Goal: Task Accomplishment & Management: Manage account settings

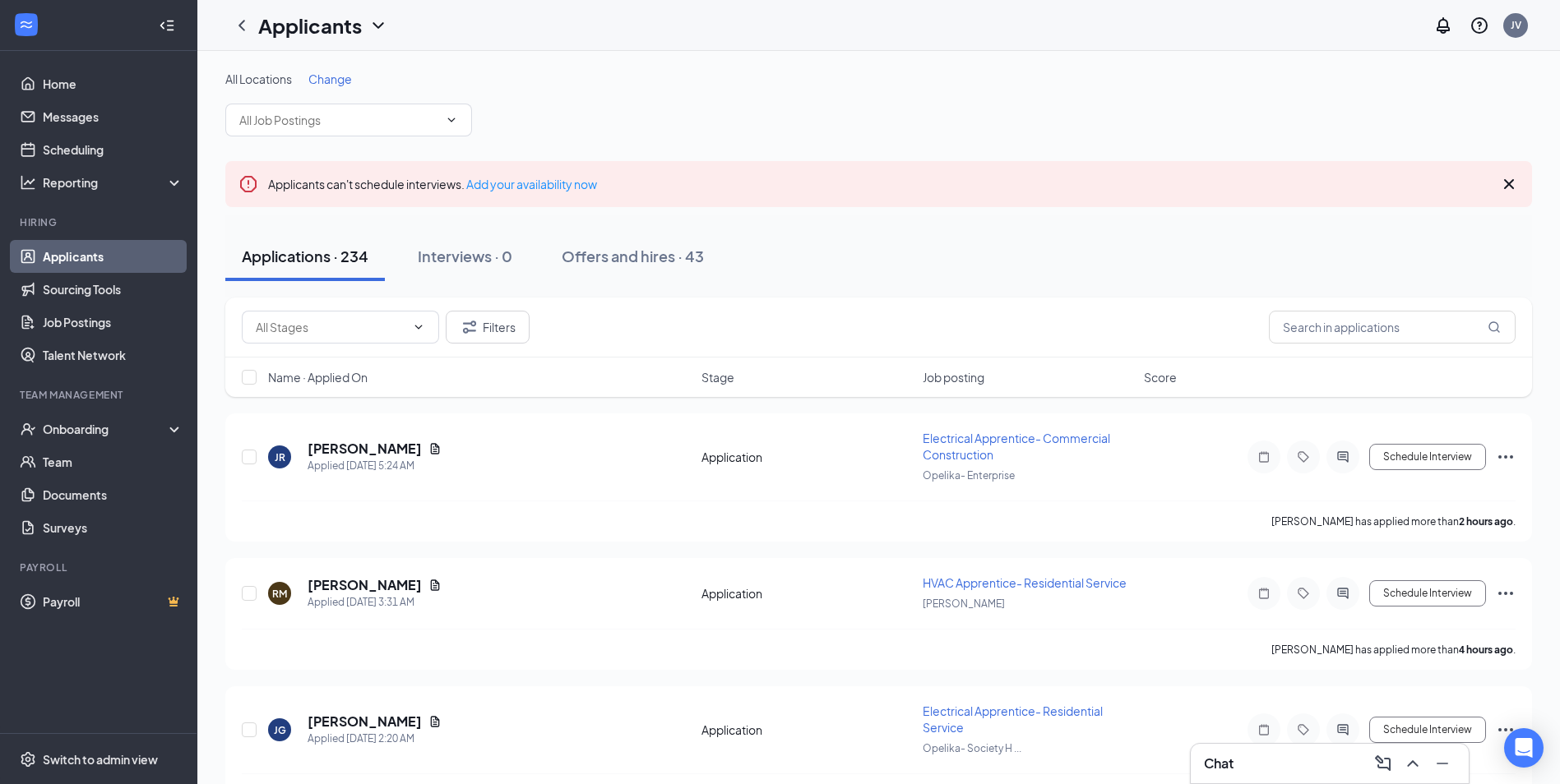
click at [75, 256] on link "Applicants" at bounding box center [113, 256] width 141 height 33
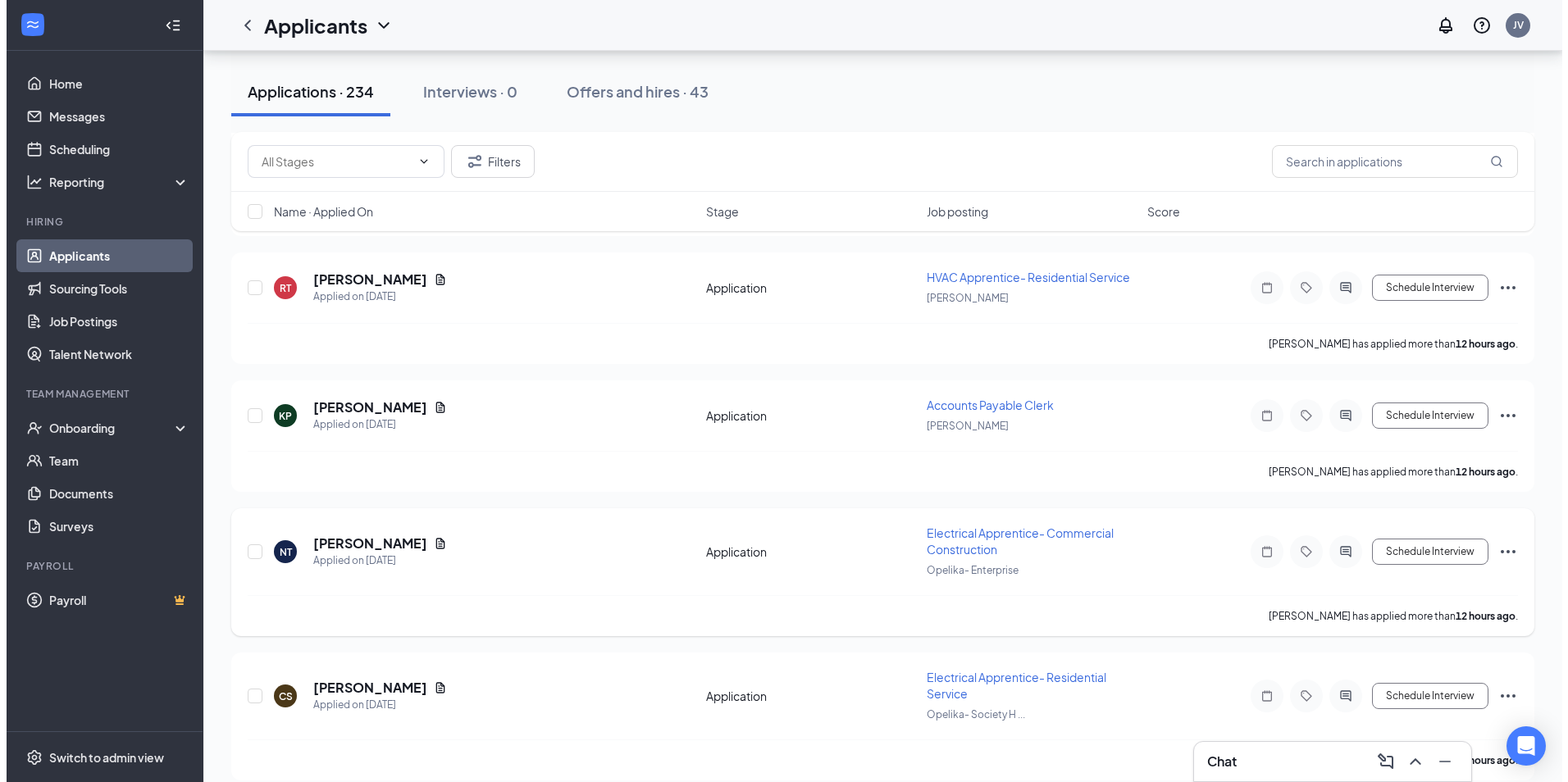
scroll to position [820, 0]
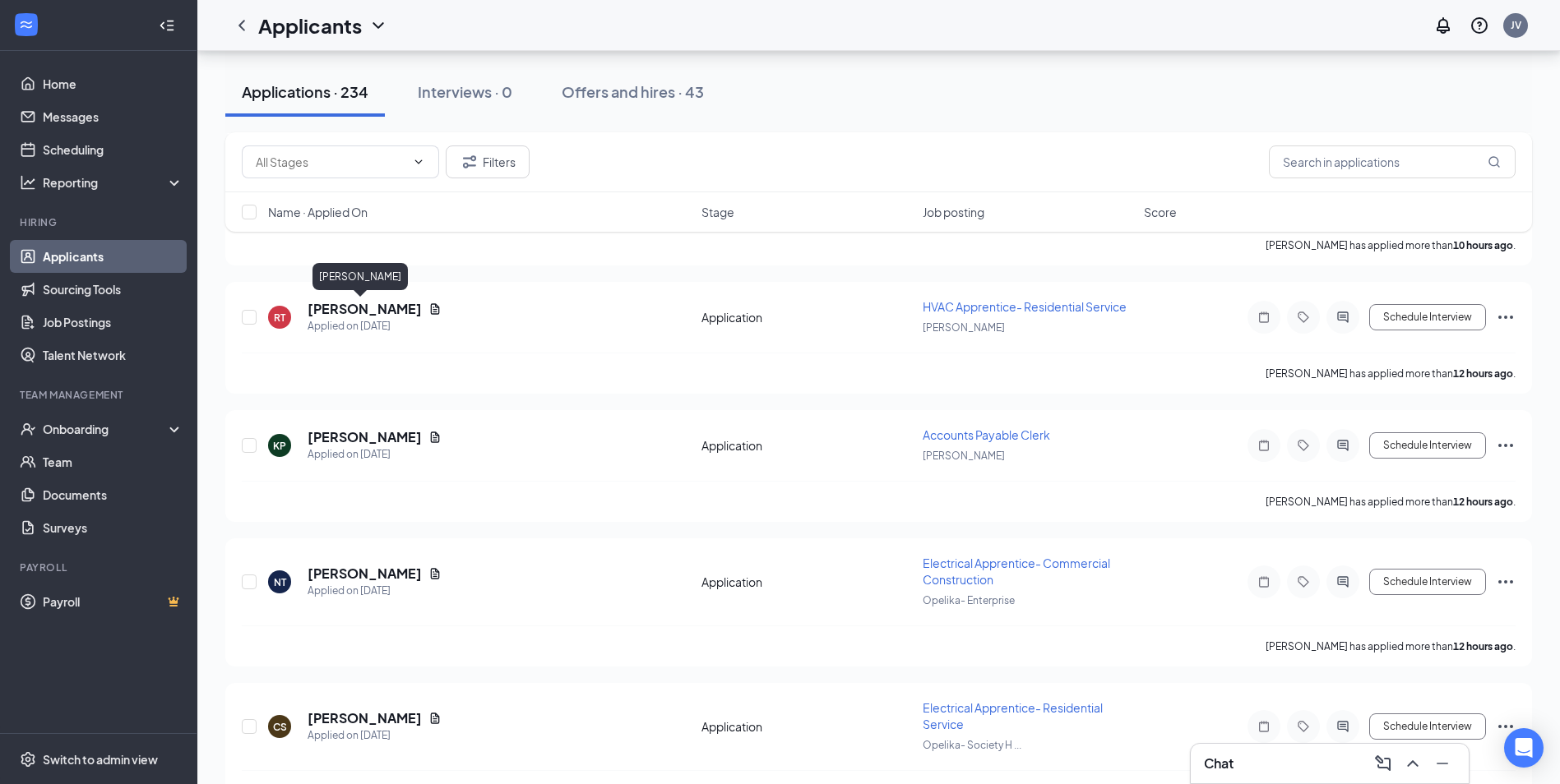
click at [324, 308] on h5 "[PERSON_NAME]" at bounding box center [364, 309] width 114 height 18
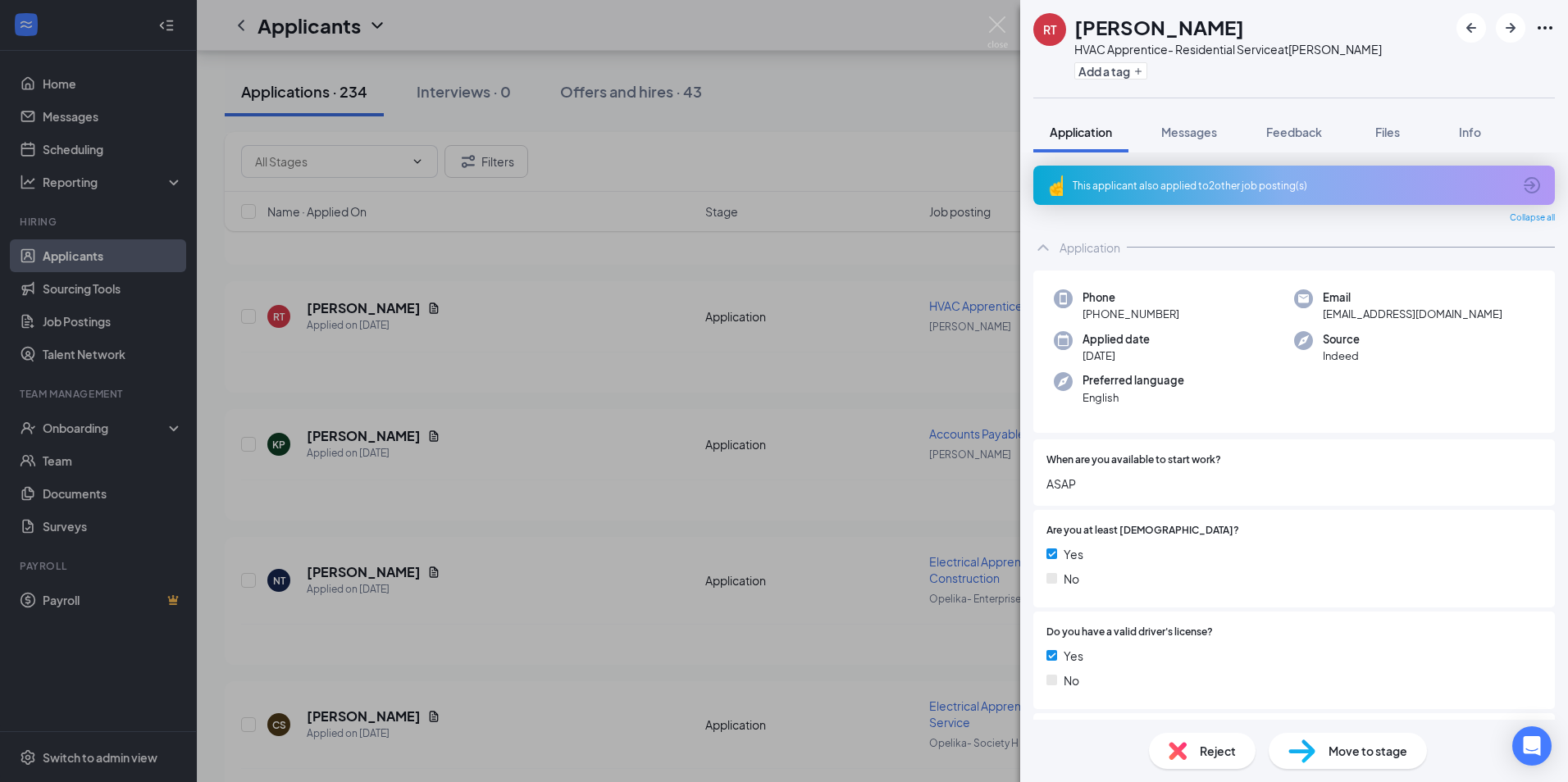
click at [1524, 181] on icon "ArrowCircle" at bounding box center [1531, 185] width 16 height 16
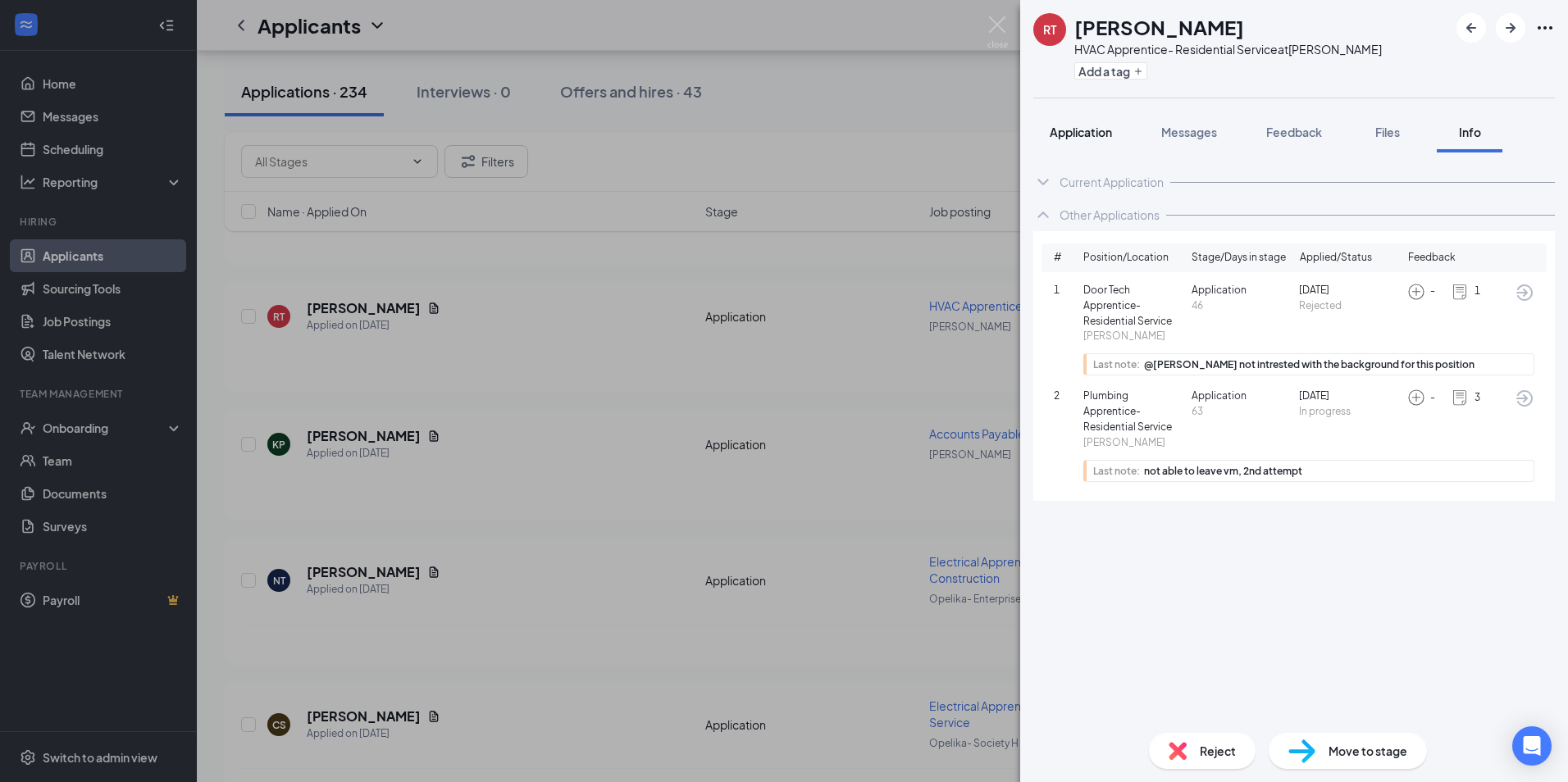
click at [1082, 133] on span "Application" at bounding box center [1080, 132] width 62 height 15
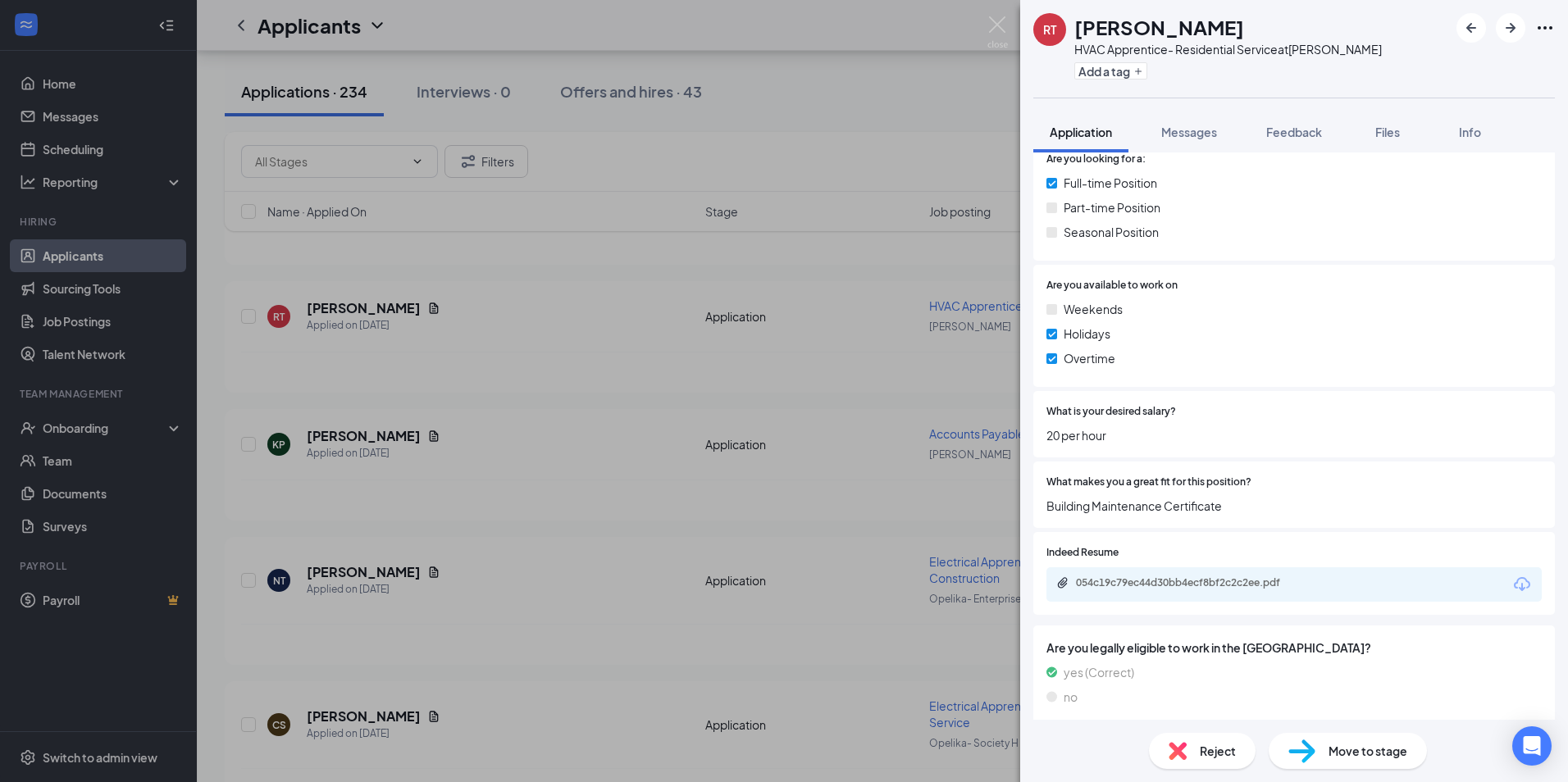
scroll to position [787, 0]
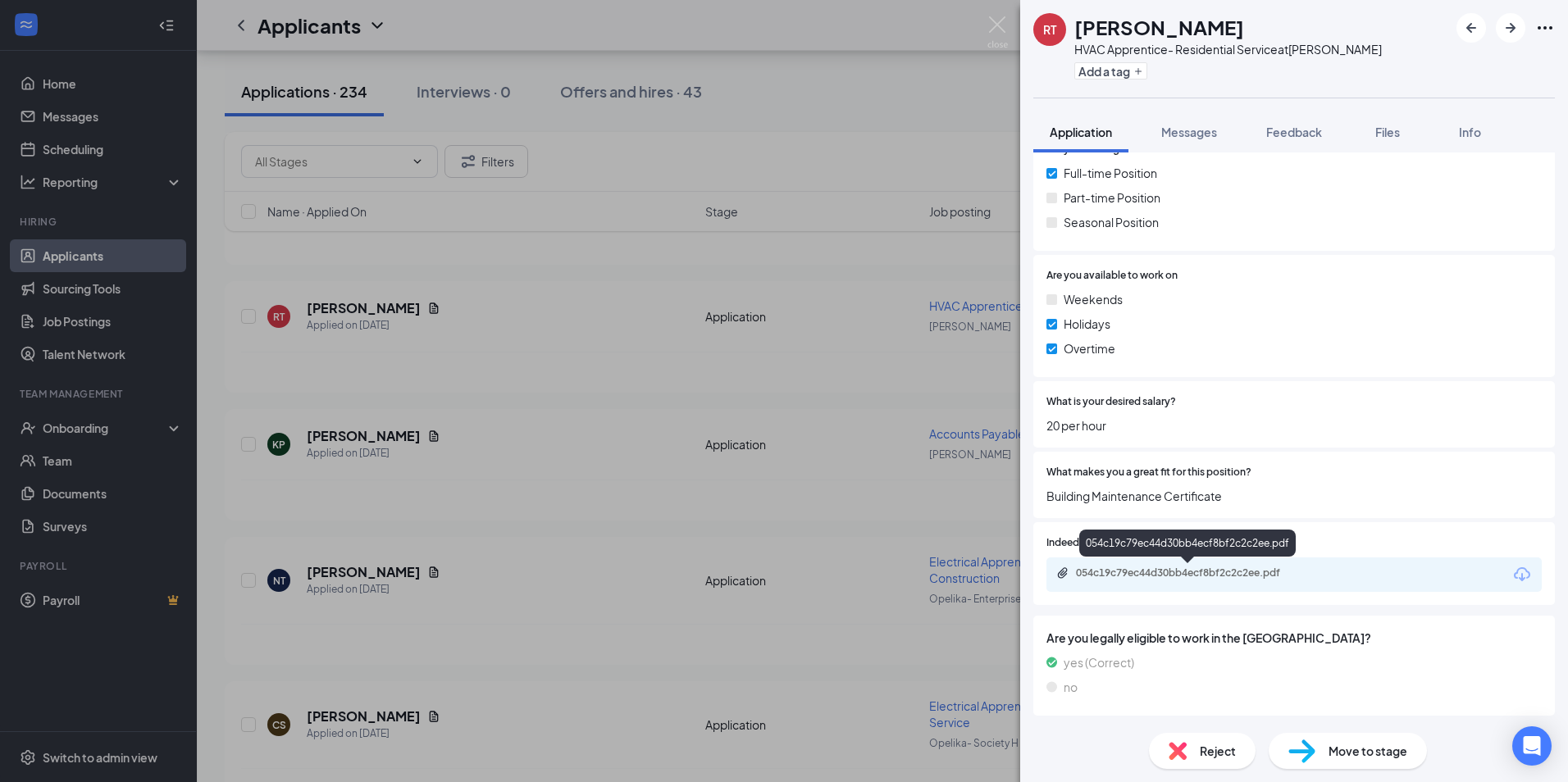
click at [1186, 566] on div "054c19c79ec44d30bb4ecf8bf2c2c2ee.pdf" at bounding box center [1191, 572] width 229 height 13
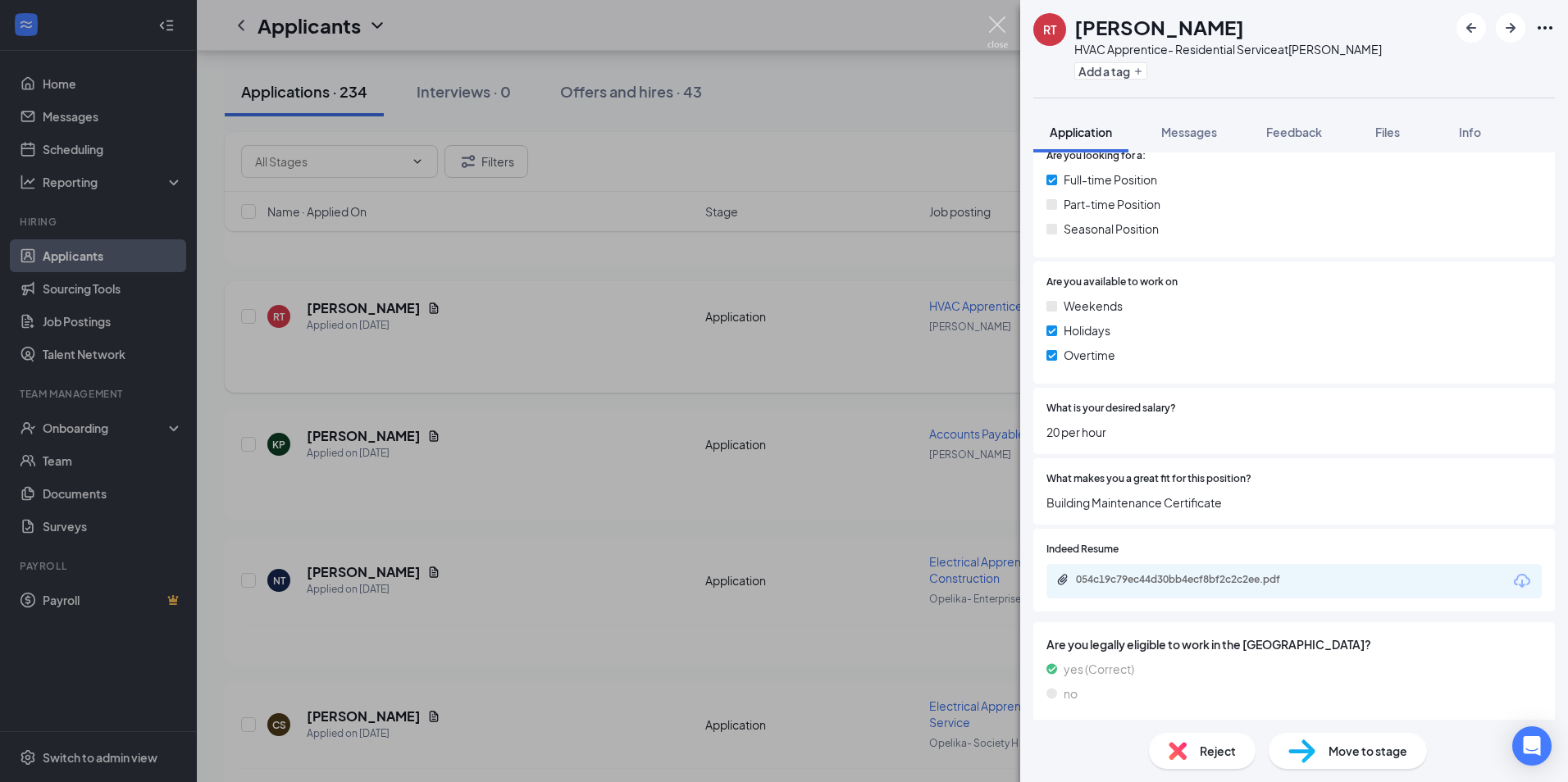
drag, startPoint x: 997, startPoint y: 20, endPoint x: 367, endPoint y: 337, distance: 705.3
click at [997, 21] on img at bounding box center [997, 32] width 21 height 32
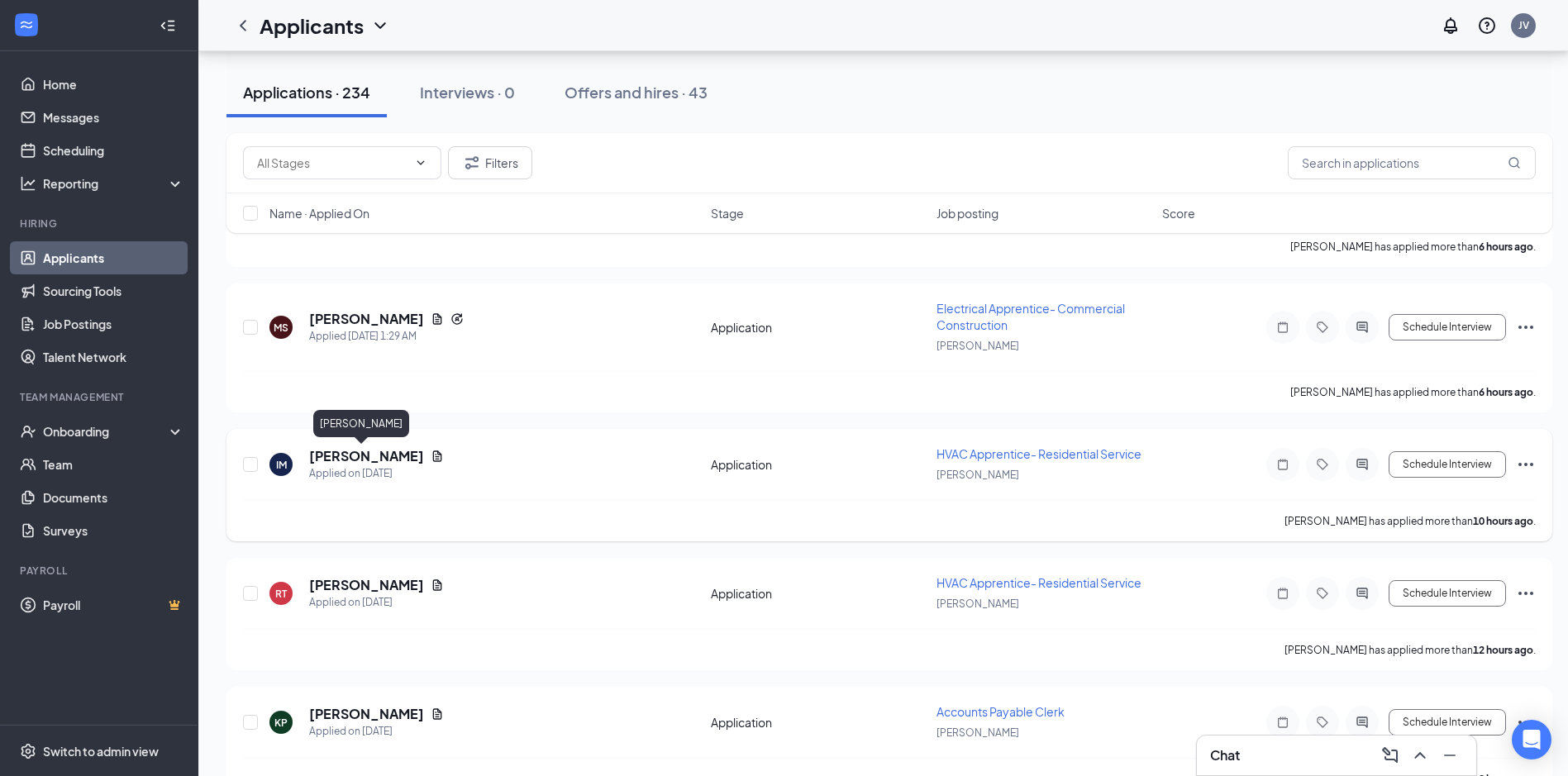
click at [362, 457] on h5 "[PERSON_NAME]" at bounding box center [366, 456] width 115 height 18
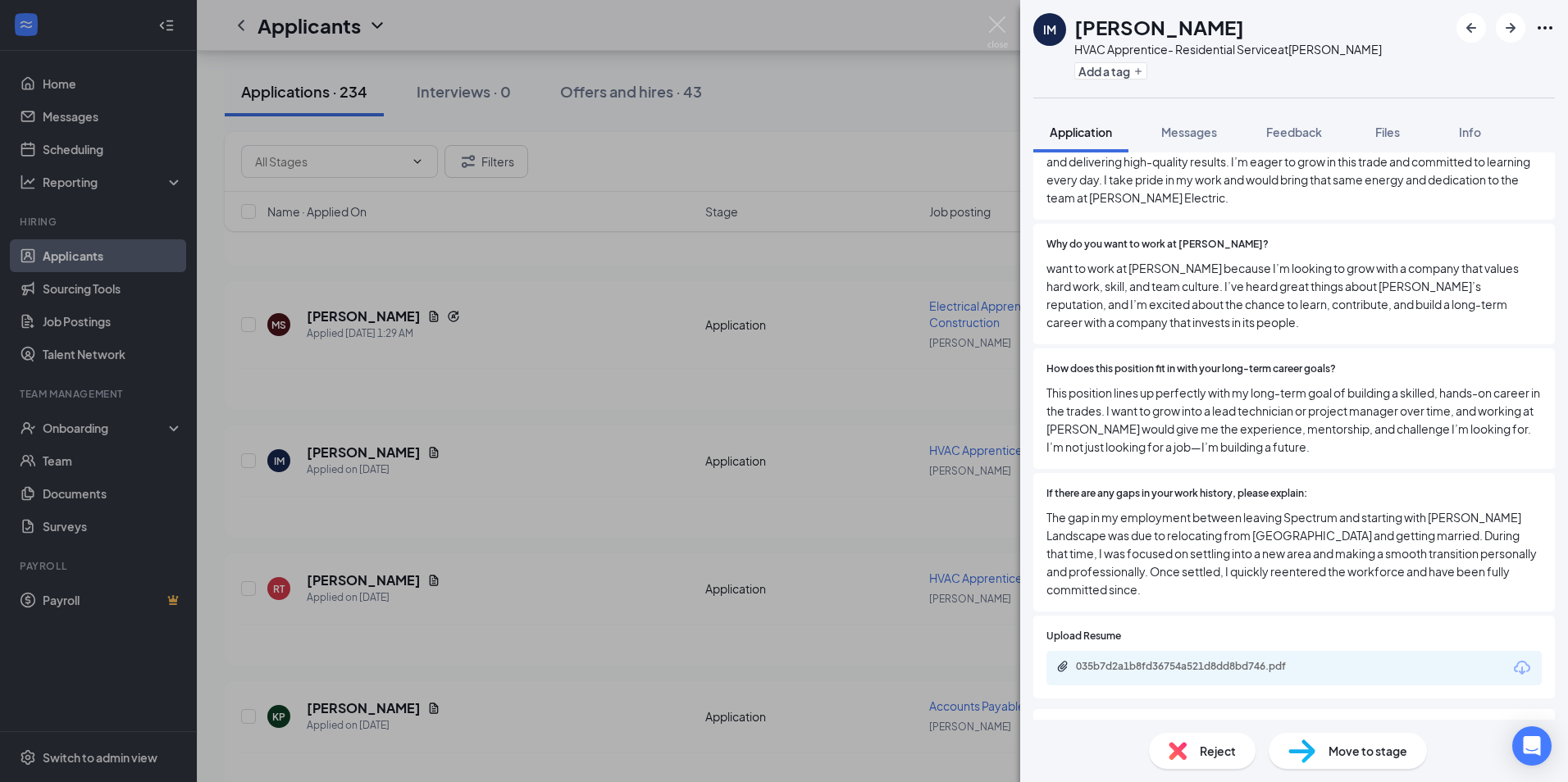
scroll to position [1380, 0]
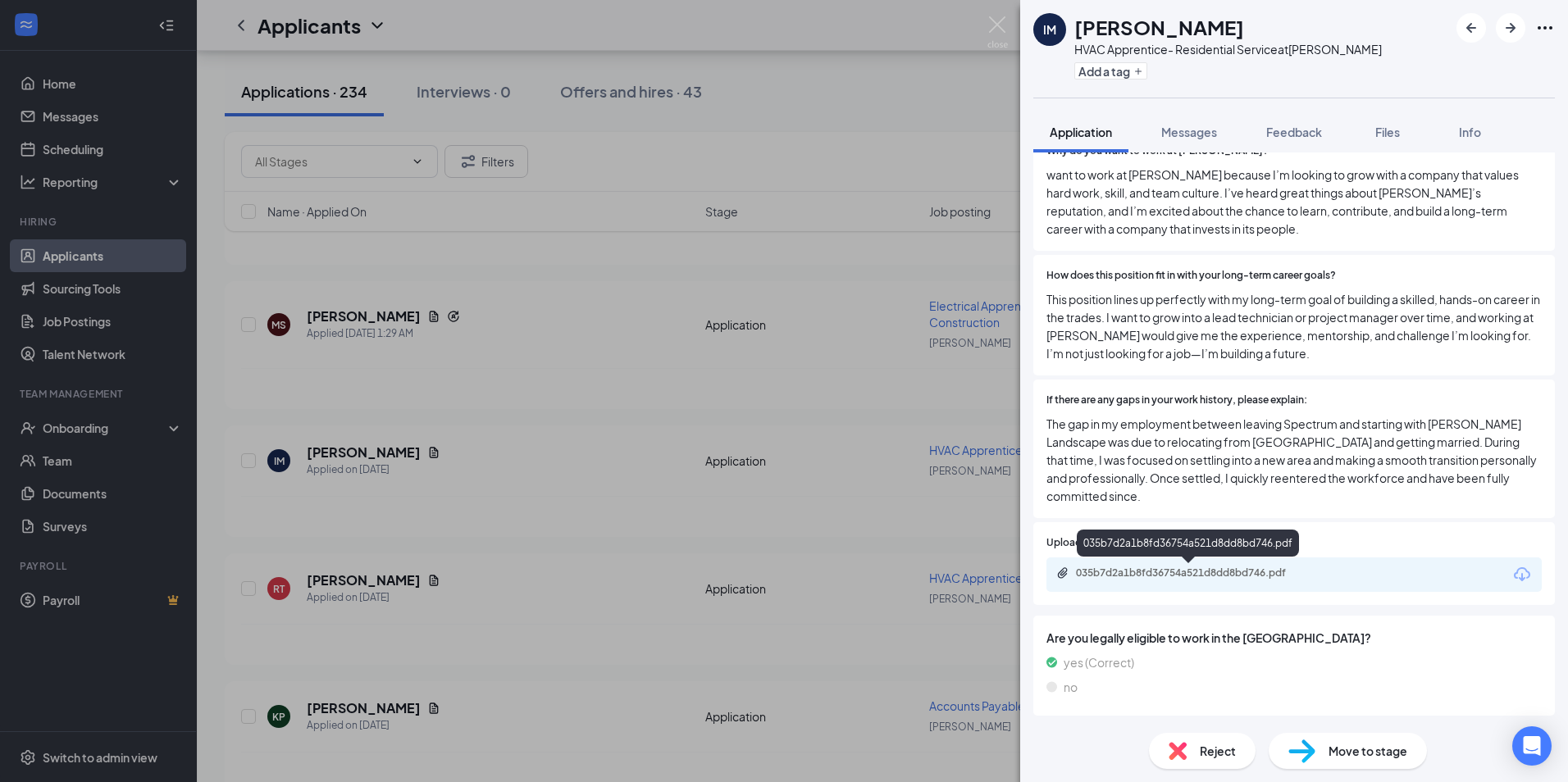
click at [1175, 577] on div "035b7d2a1b8fd36754a521d8dd8bd746.pdf" at bounding box center [1191, 572] width 229 height 13
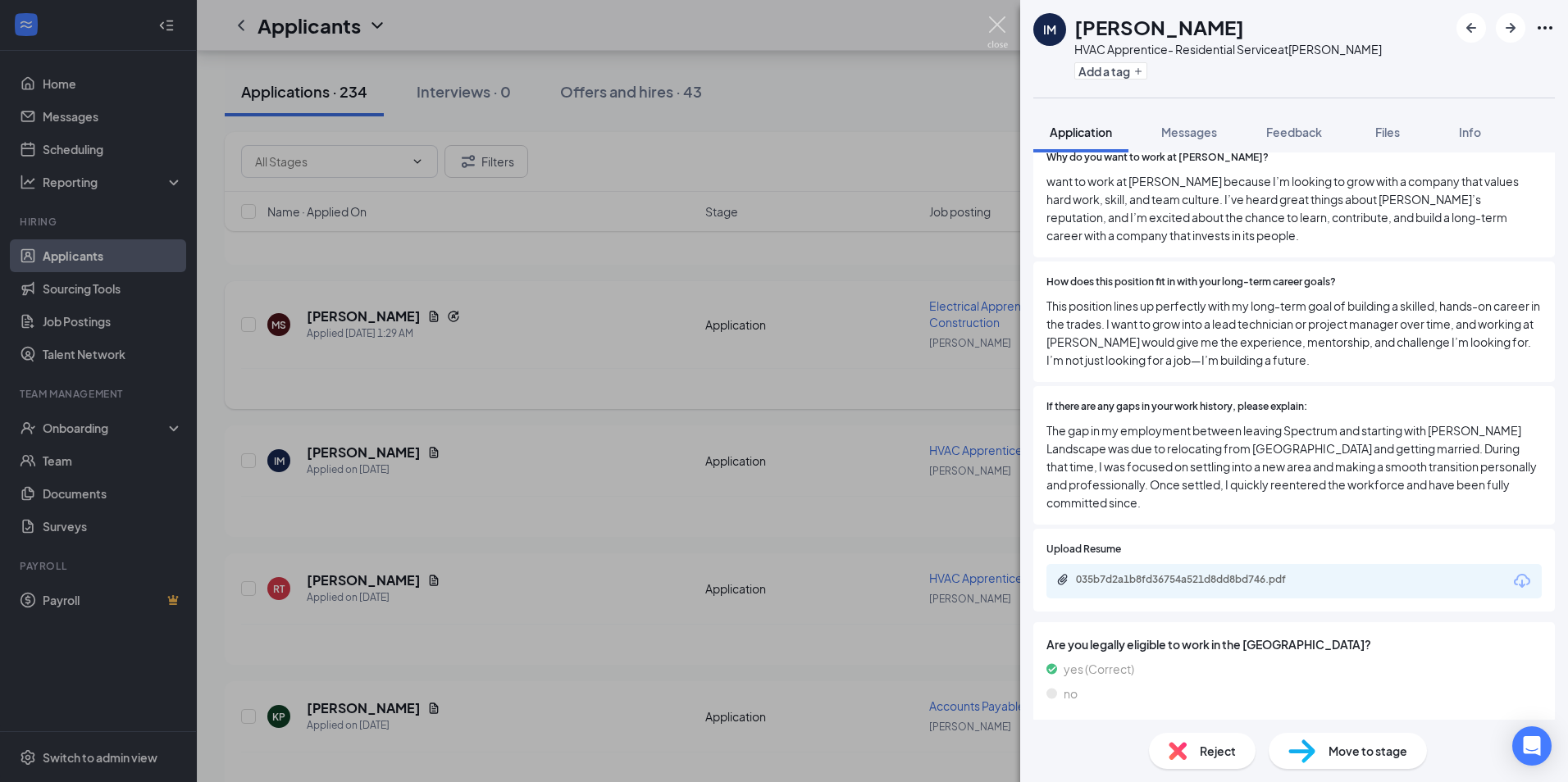
drag, startPoint x: 992, startPoint y: 19, endPoint x: 318, endPoint y: 295, distance: 728.3
click at [991, 21] on img at bounding box center [997, 32] width 21 height 32
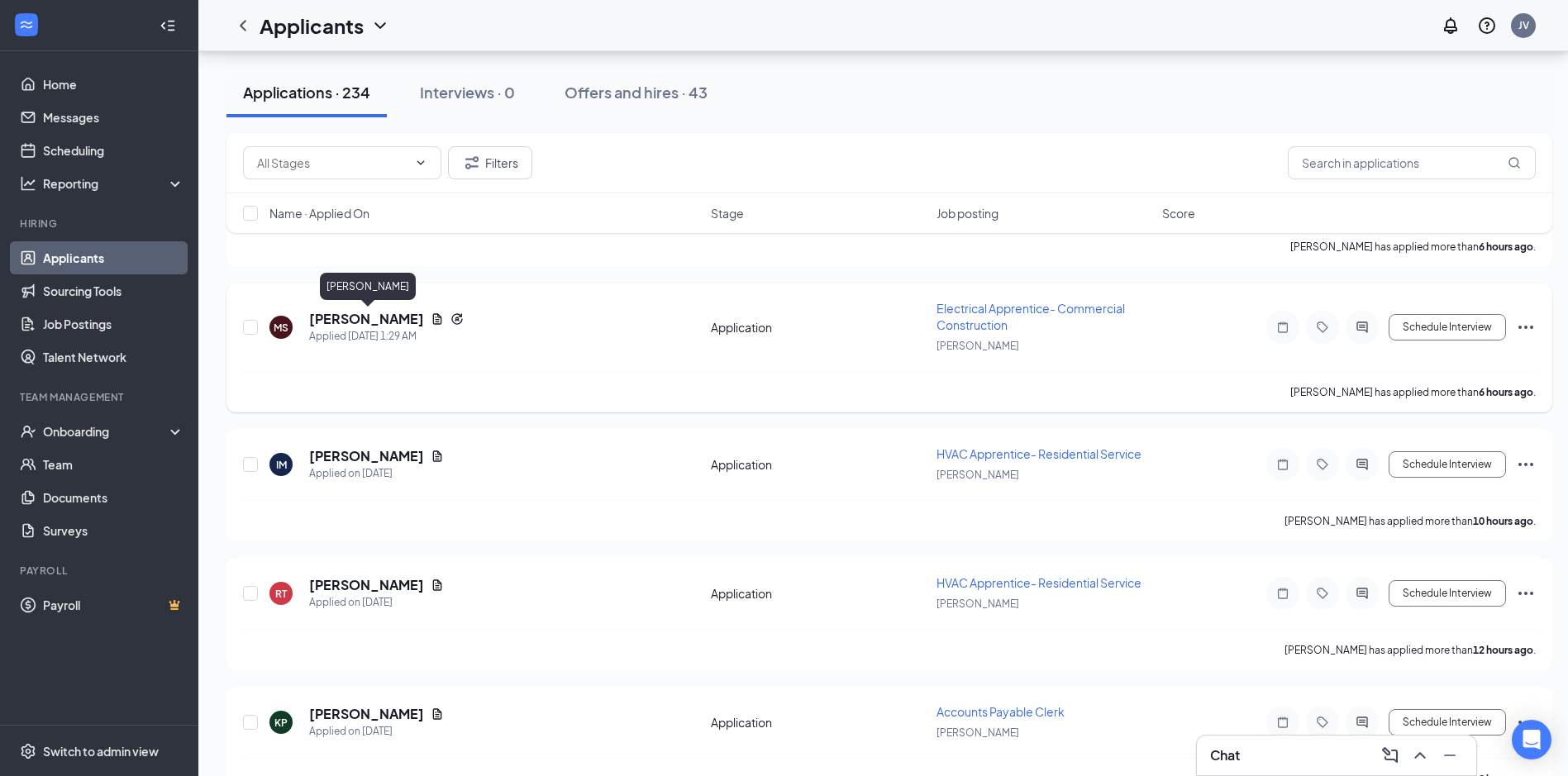
click at [376, 319] on h5 "[PERSON_NAME]" at bounding box center [366, 318] width 115 height 18
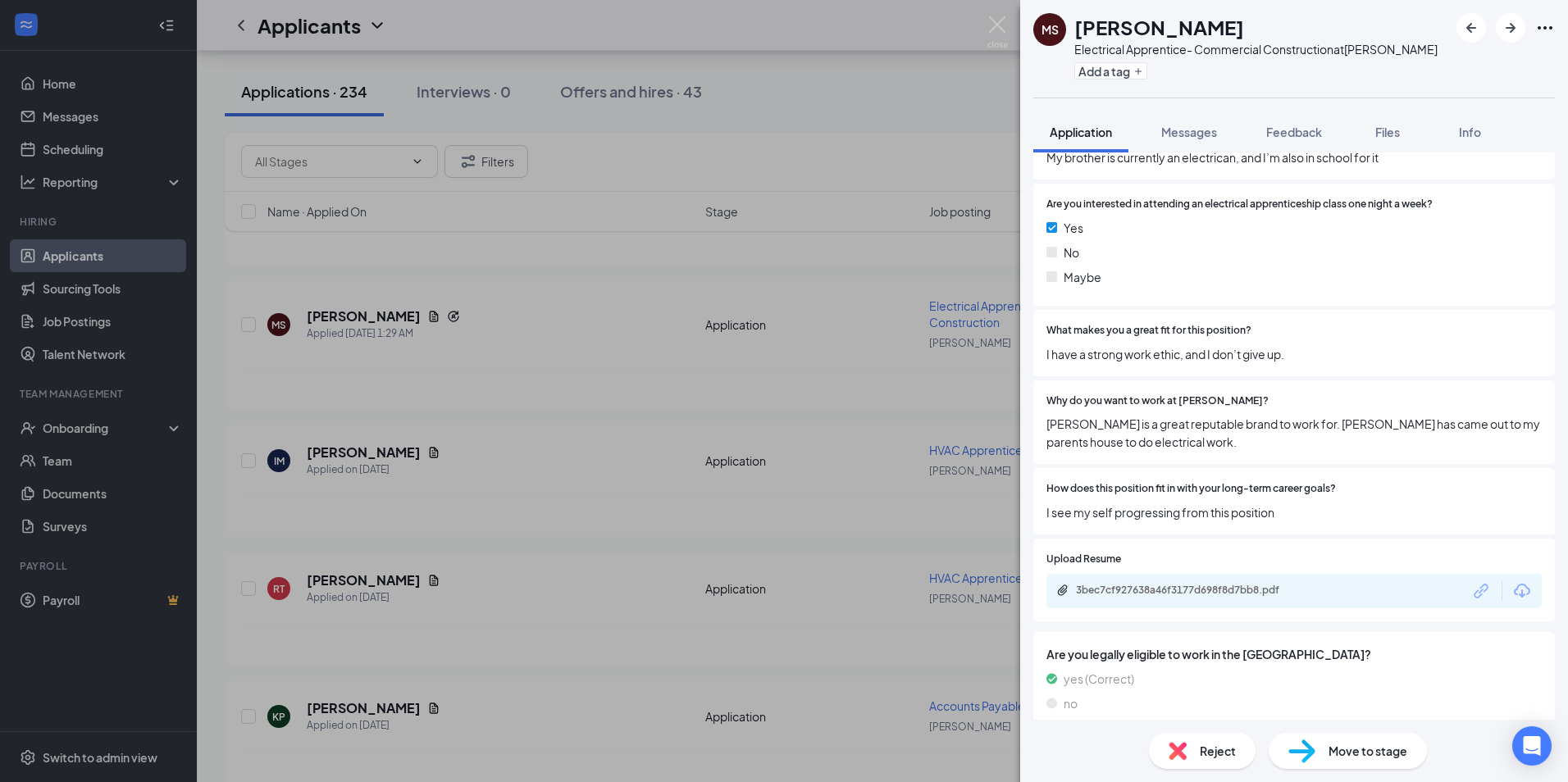
scroll to position [1511, 0]
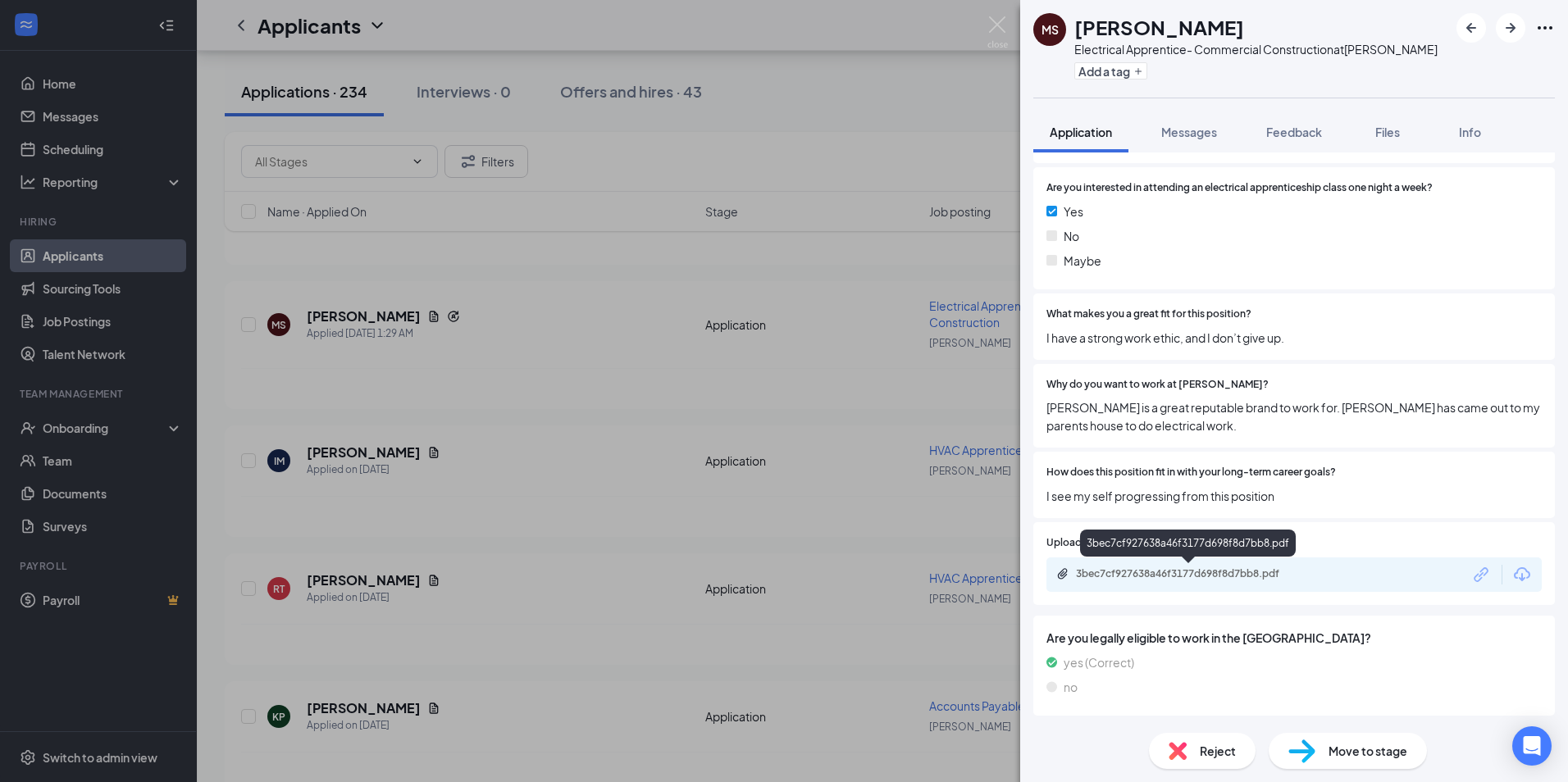
click at [1183, 574] on div "3bec7cf927638a46f3177d698f8d7bb8.pdf" at bounding box center [1191, 573] width 229 height 13
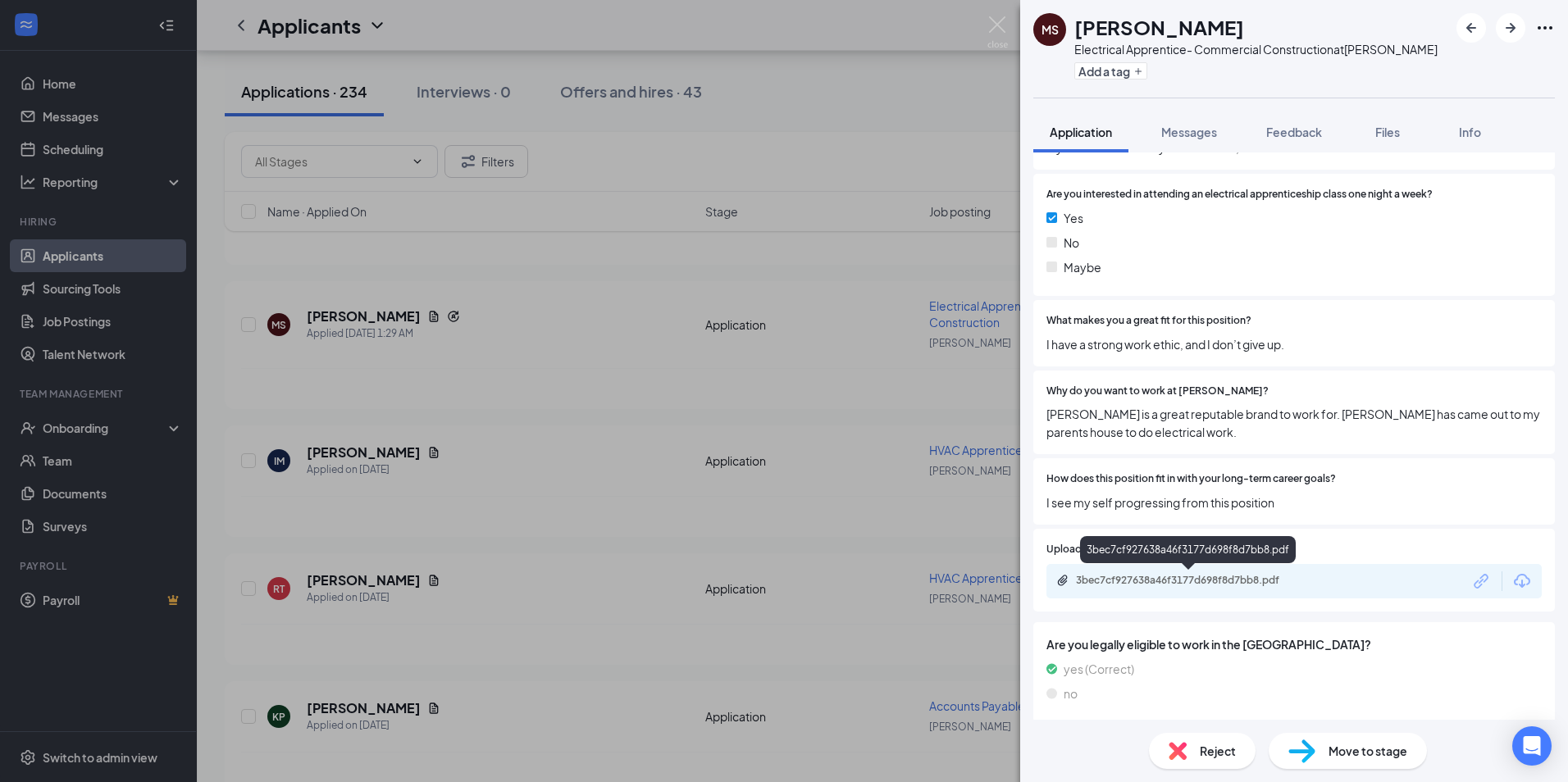
click at [1236, 581] on div "3bec7cf927638a46f3177d698f8d7bb8.pdf" at bounding box center [1191, 580] width 229 height 13
click at [1203, 137] on span "Messages" at bounding box center [1188, 132] width 56 height 15
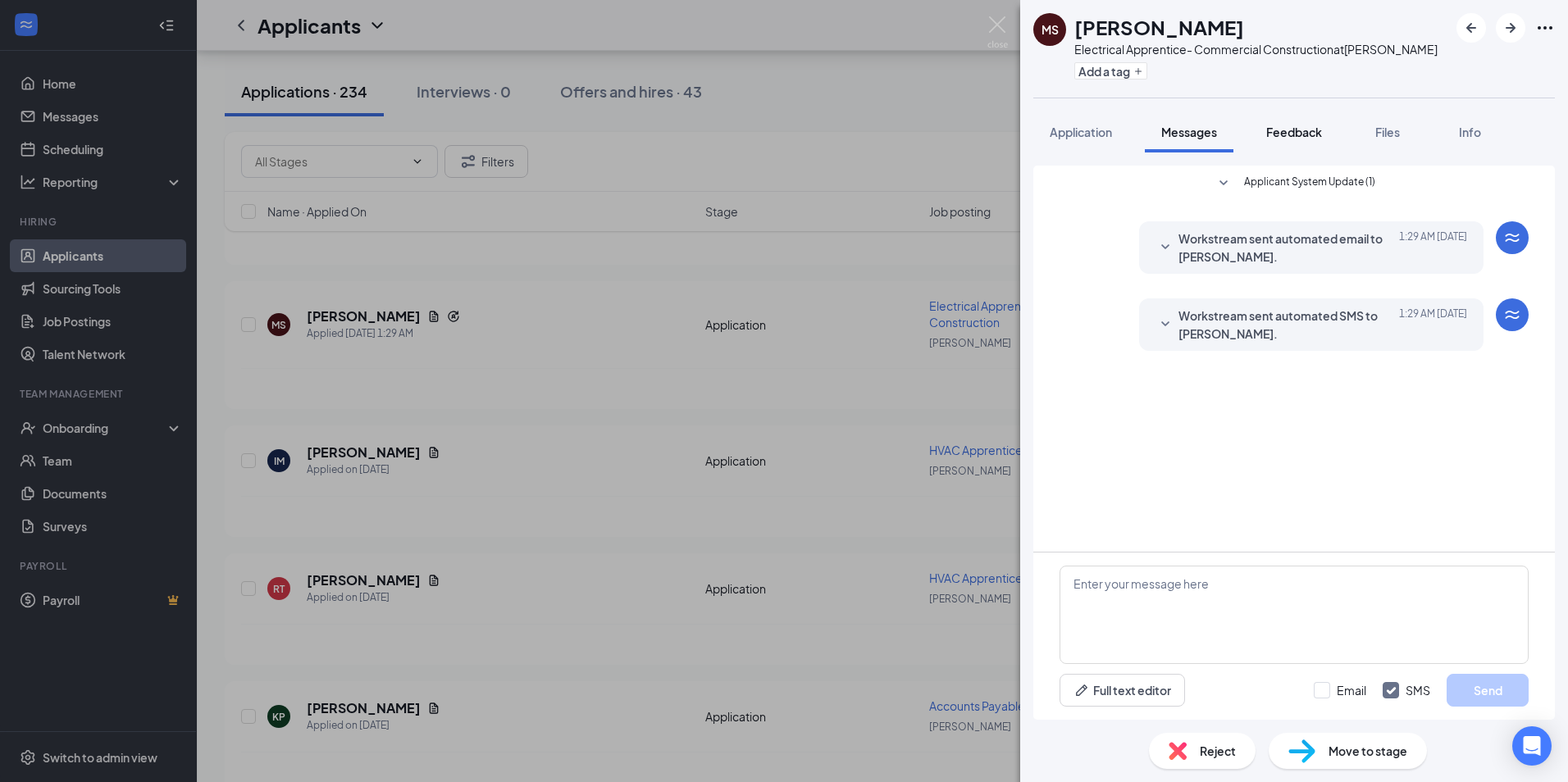
click at [1282, 127] on span "Feedback" at bounding box center [1293, 132] width 56 height 15
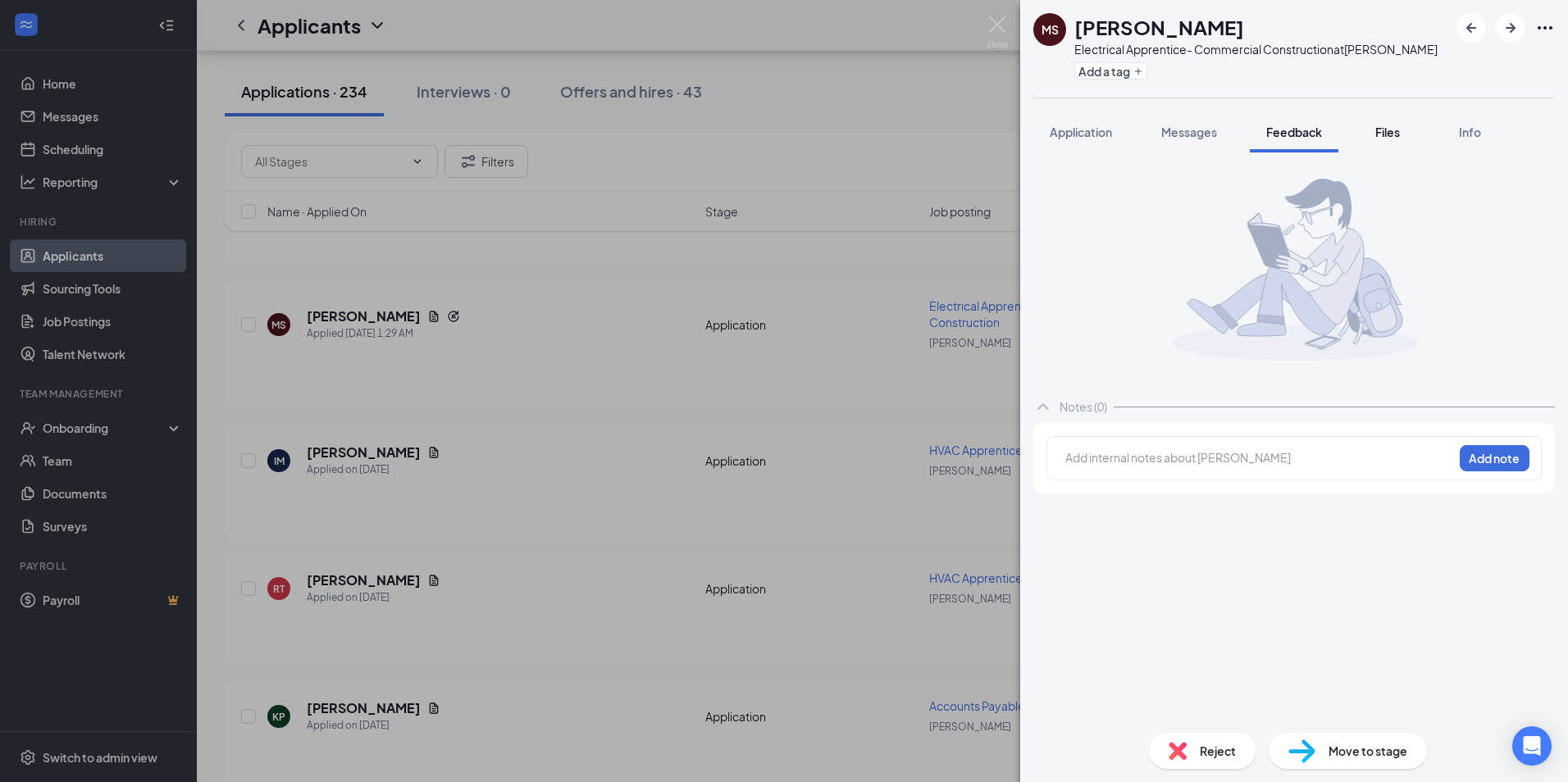
click at [1357, 130] on button "Files" at bounding box center [1387, 132] width 66 height 41
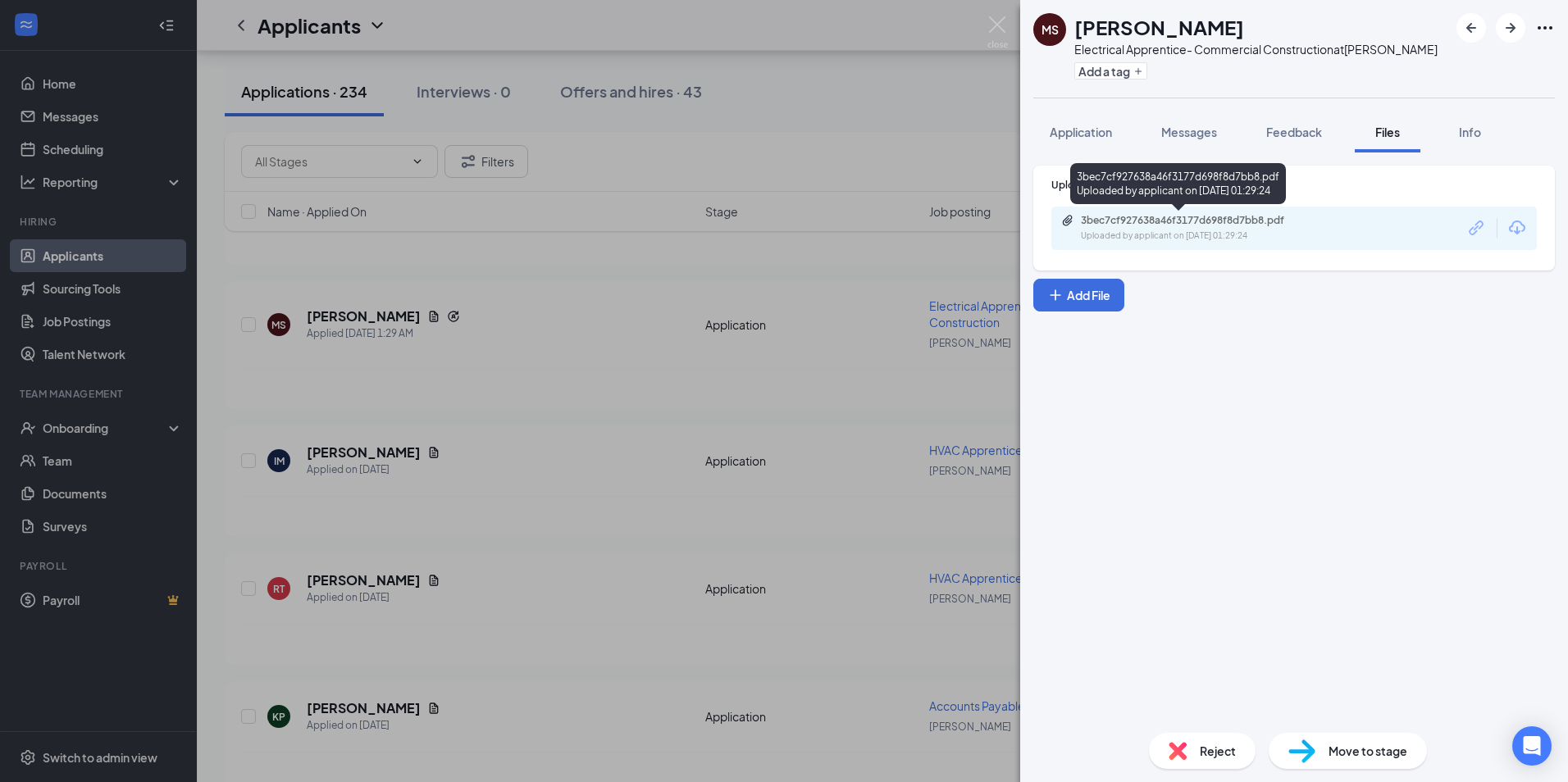
click at [1175, 219] on div "3bec7cf927638a46f3177d698f8d7bb8.pdf" at bounding box center [1195, 220] width 229 height 13
click at [1069, 133] on span "Application" at bounding box center [1080, 132] width 62 height 15
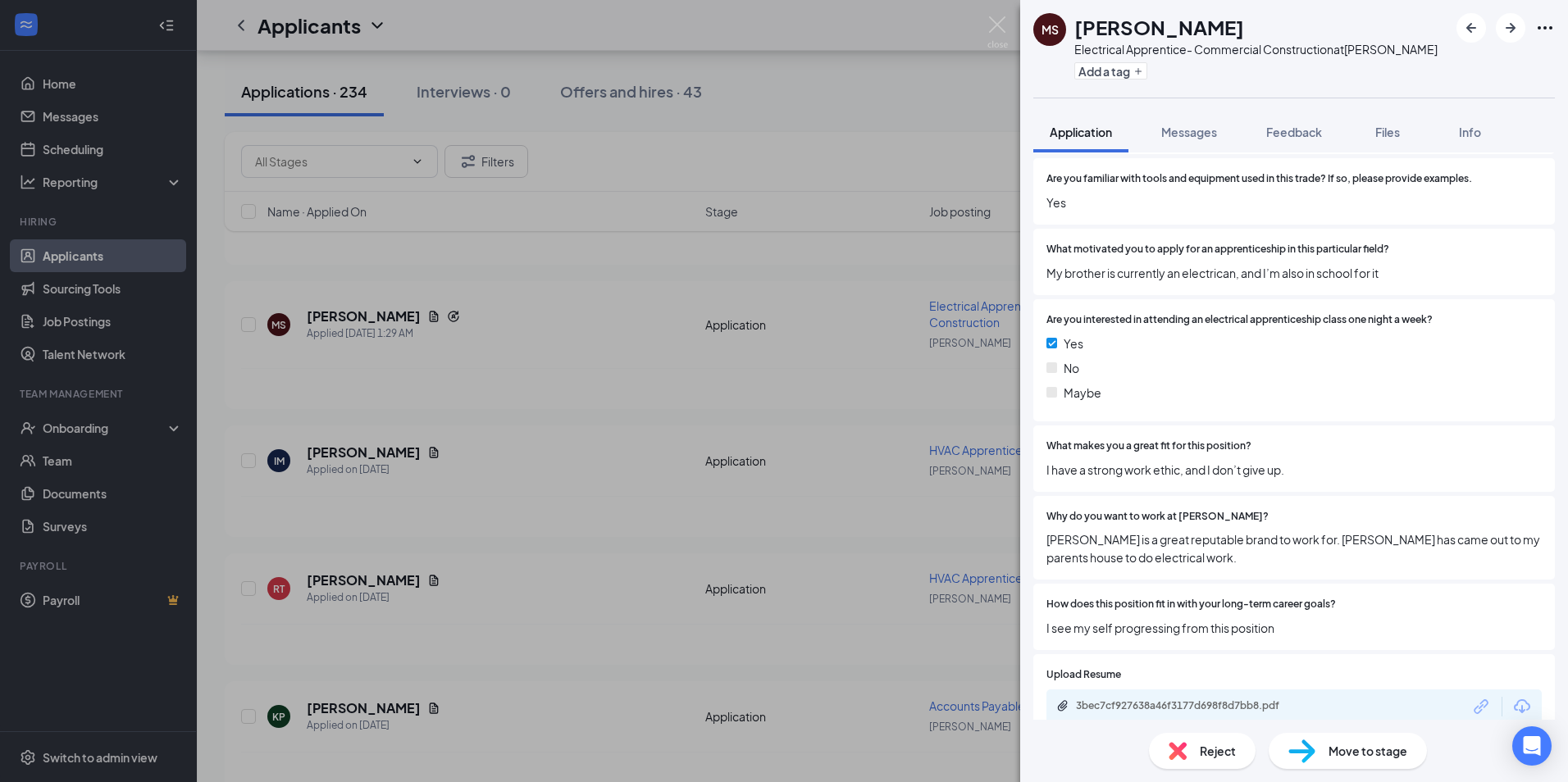
scroll to position [1476, 0]
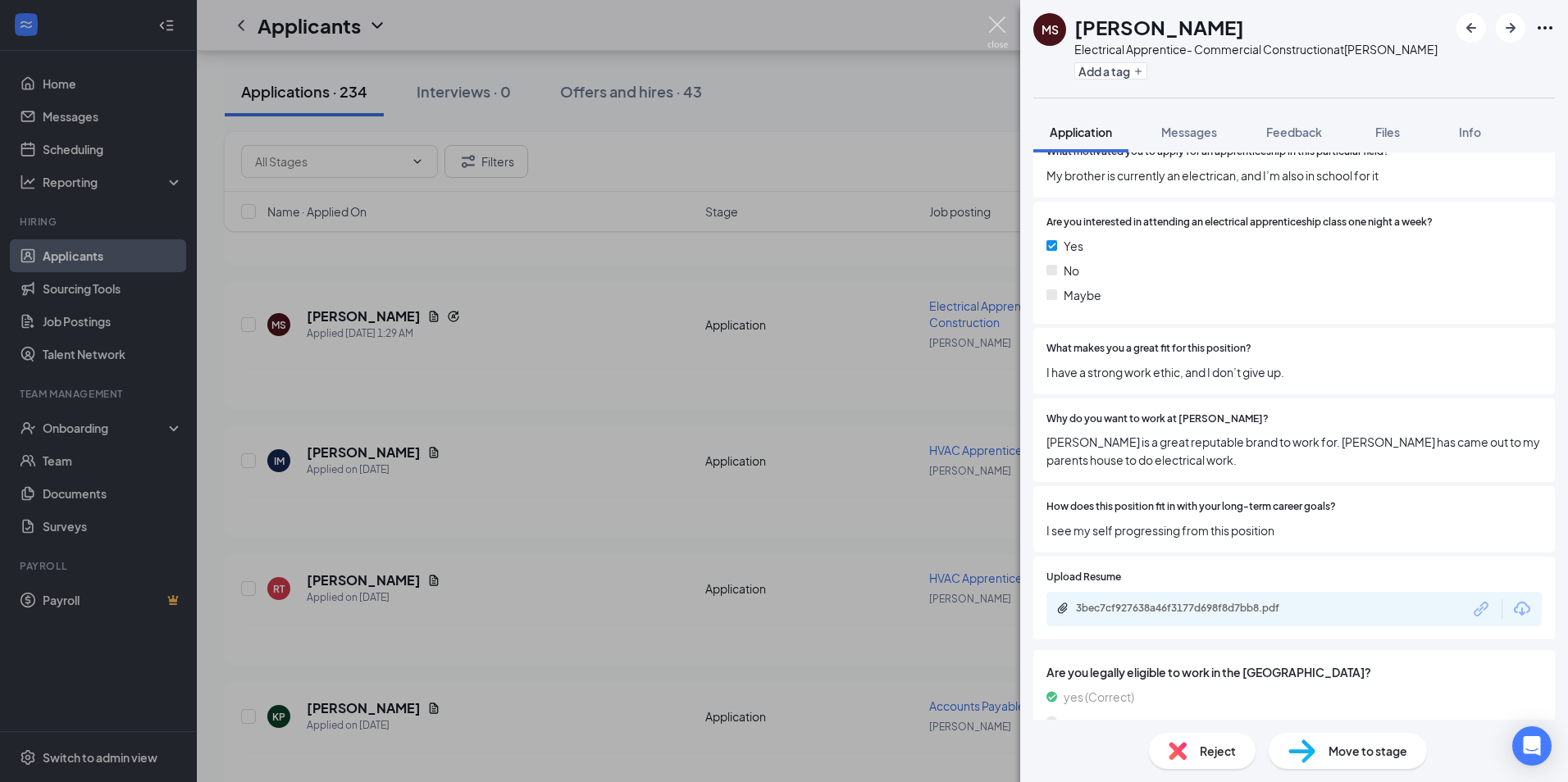
click at [998, 29] on img at bounding box center [997, 32] width 21 height 32
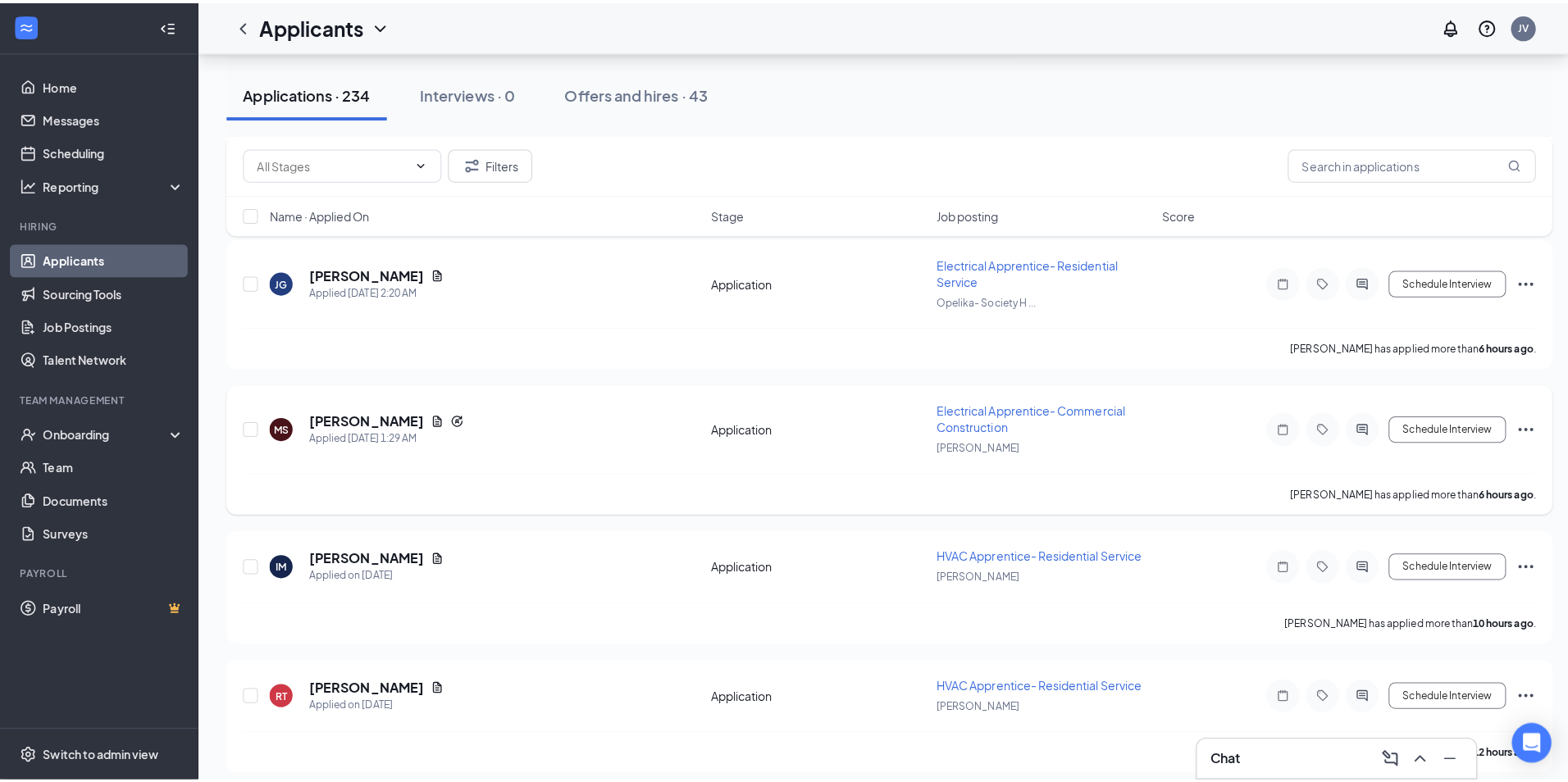
scroll to position [574, 0]
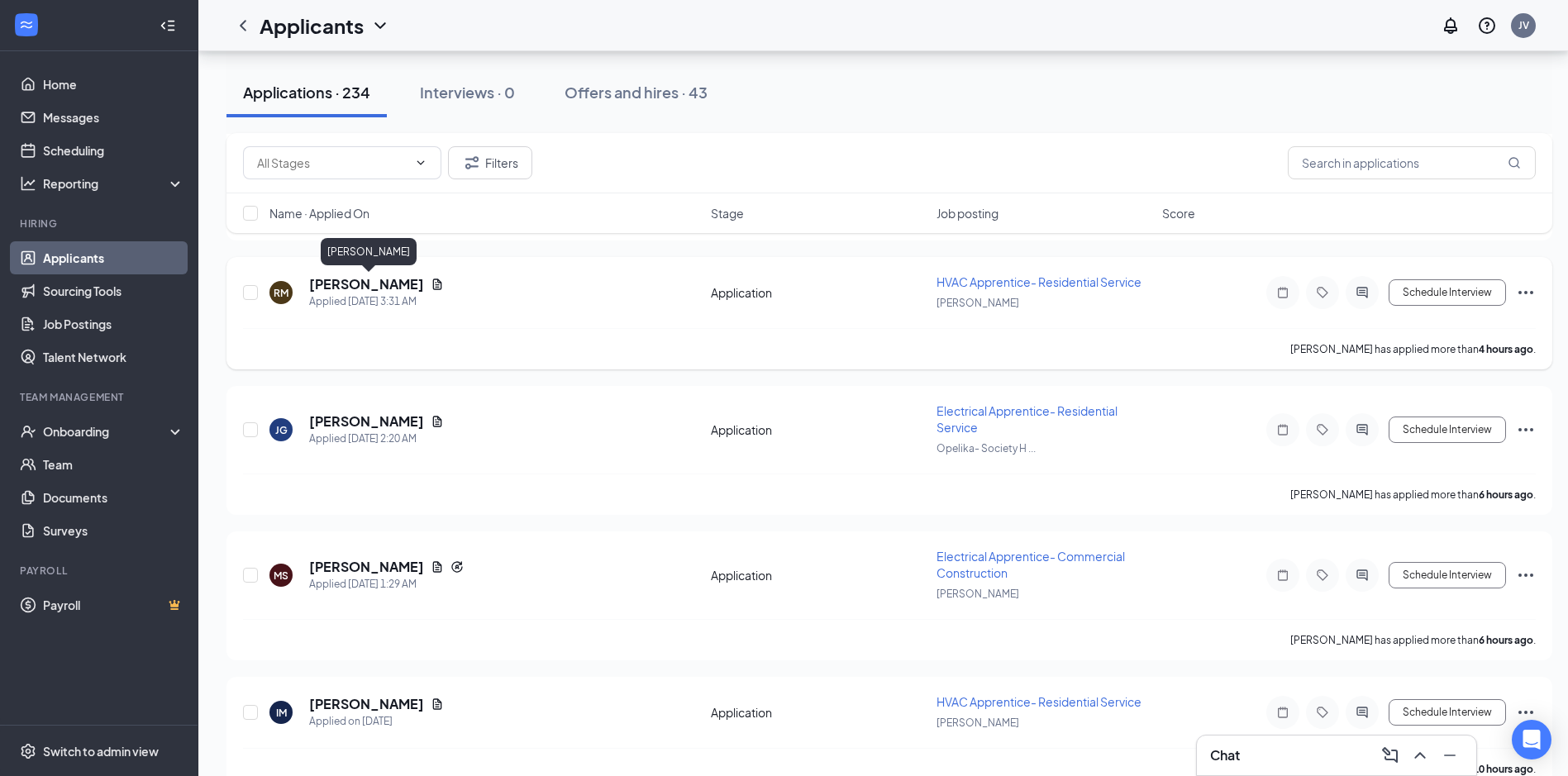
click at [394, 281] on h5 "[PERSON_NAME]" at bounding box center [366, 284] width 115 height 18
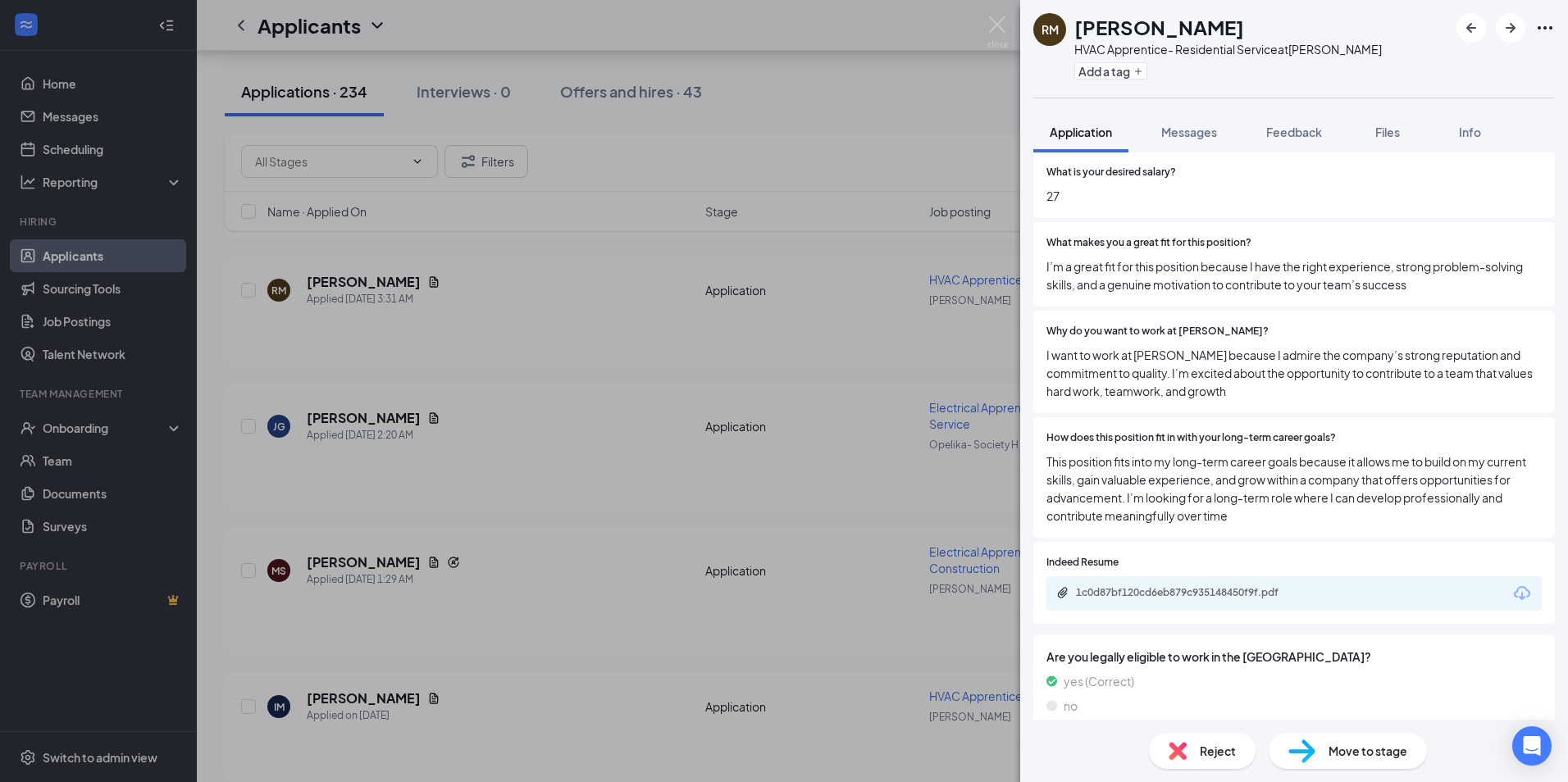
scroll to position [984, 0]
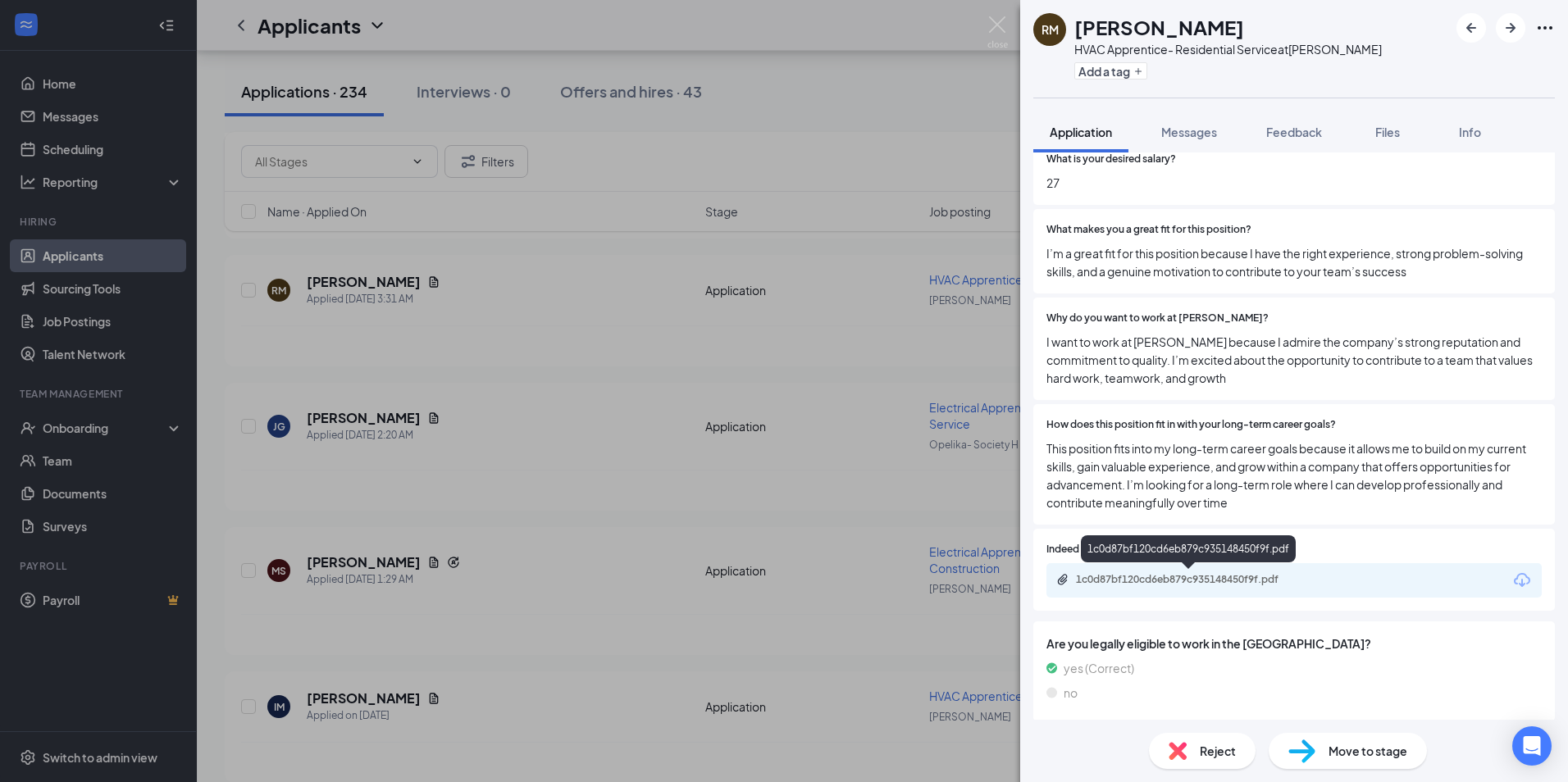
click at [1151, 578] on div "1c0d87bf120cd6eb879c935148450f9f.pdf" at bounding box center [1191, 579] width 229 height 13
click at [1188, 128] on span "Messages" at bounding box center [1188, 132] width 56 height 15
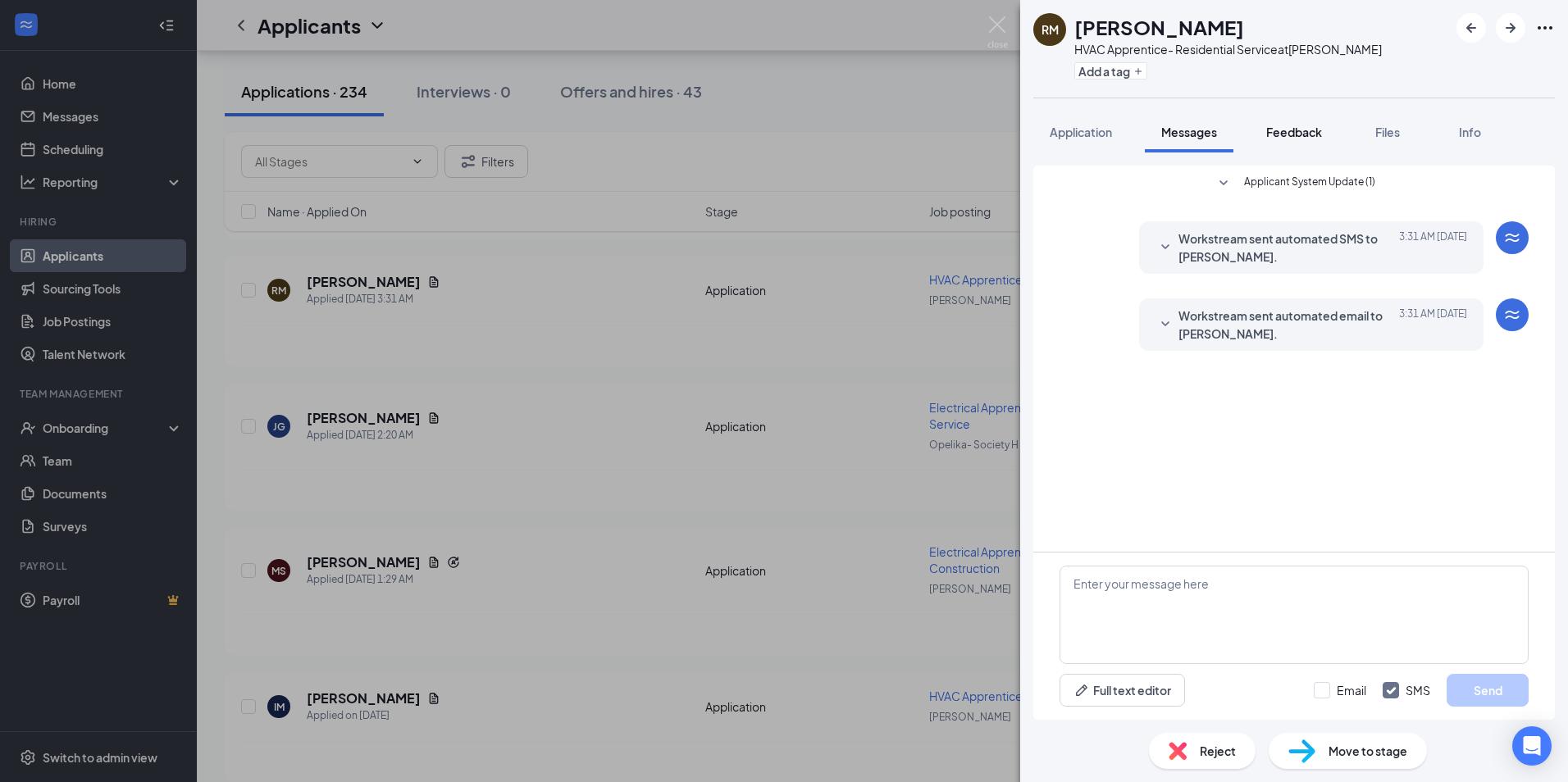
click at [1289, 124] on div "Feedback" at bounding box center [1293, 132] width 56 height 16
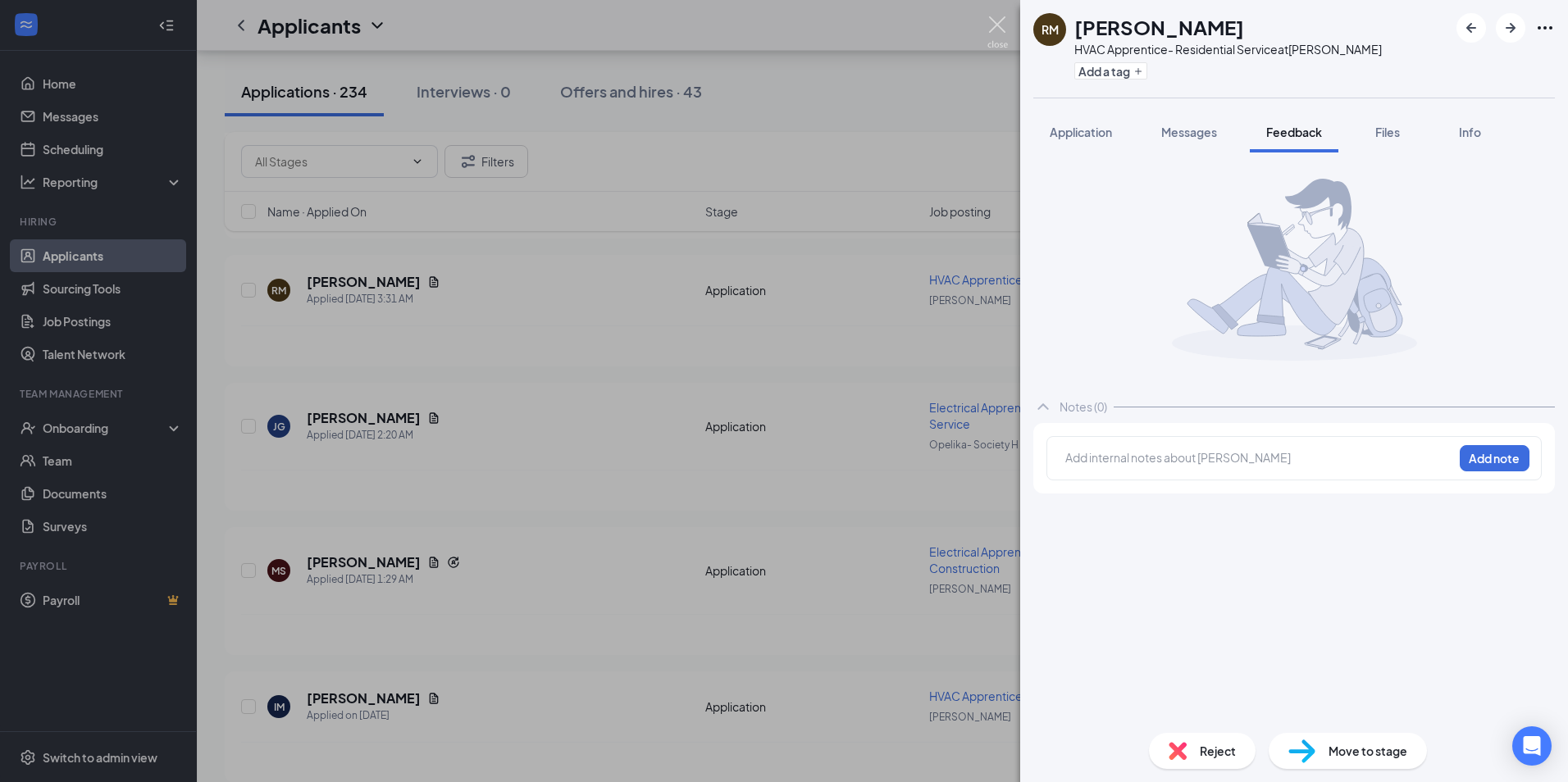
click at [997, 26] on img at bounding box center [997, 32] width 21 height 32
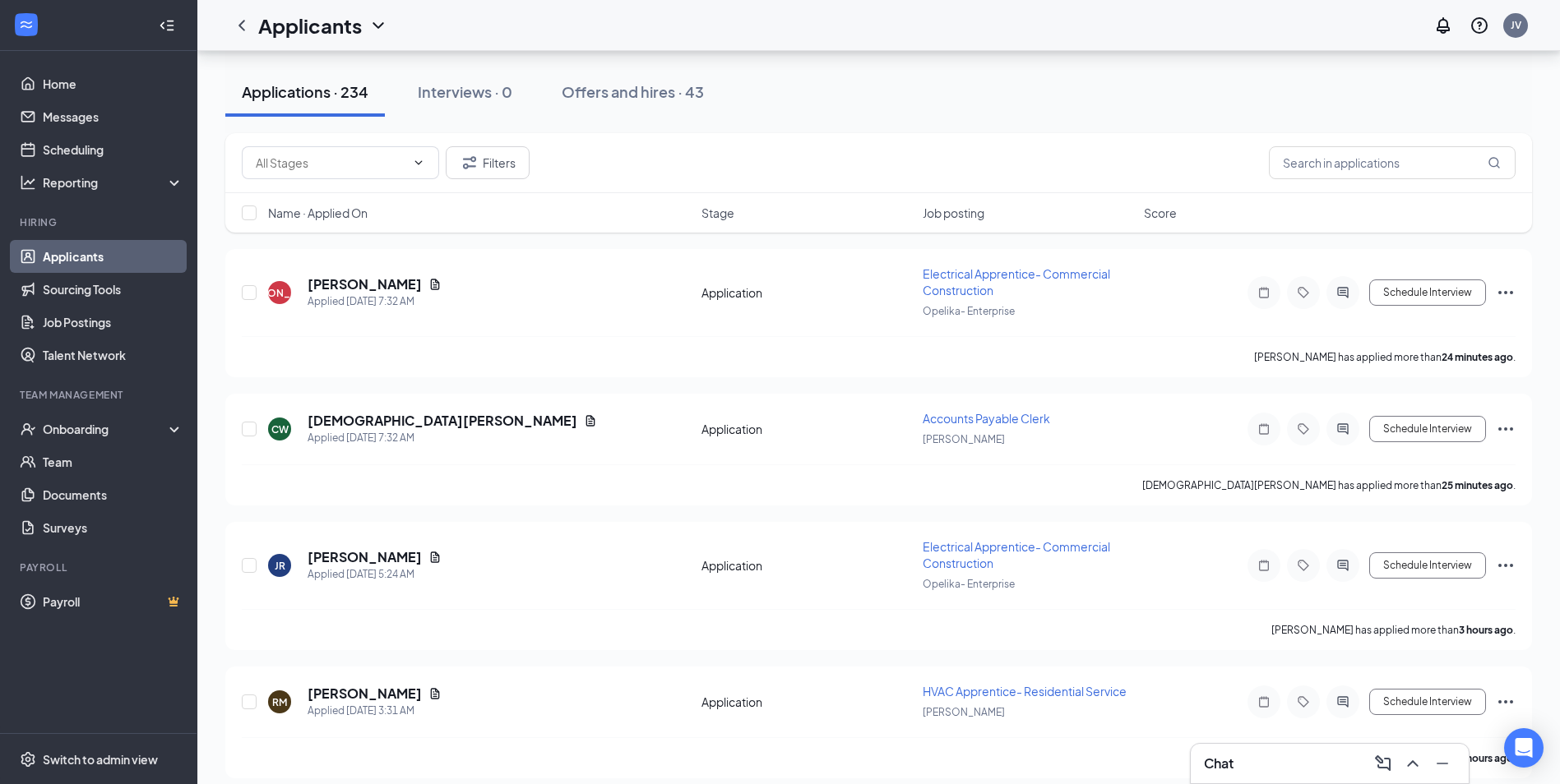
scroll to position [82, 0]
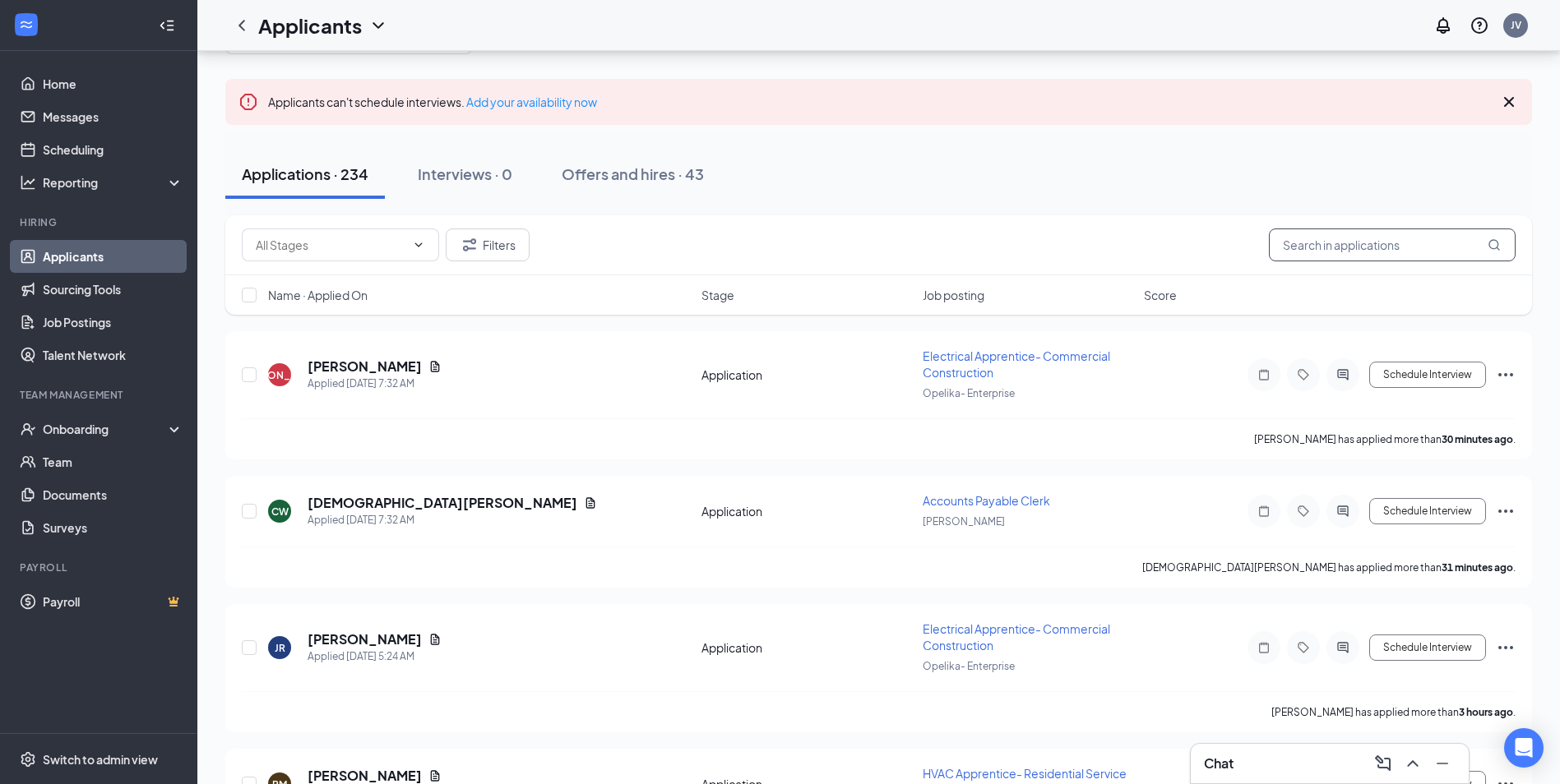
click at [1304, 251] on input "text" at bounding box center [1393, 244] width 247 height 33
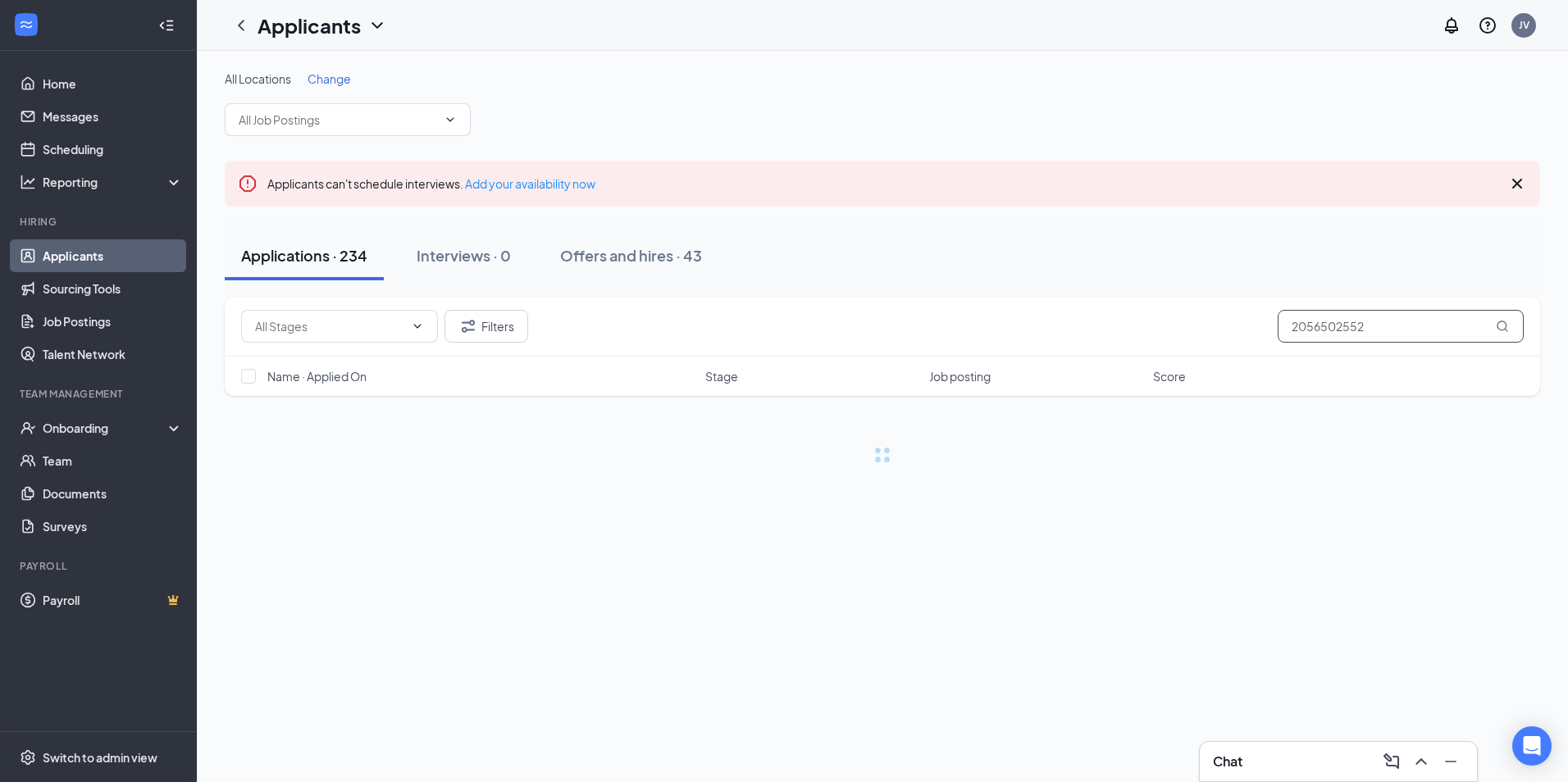
type input "2056502552"
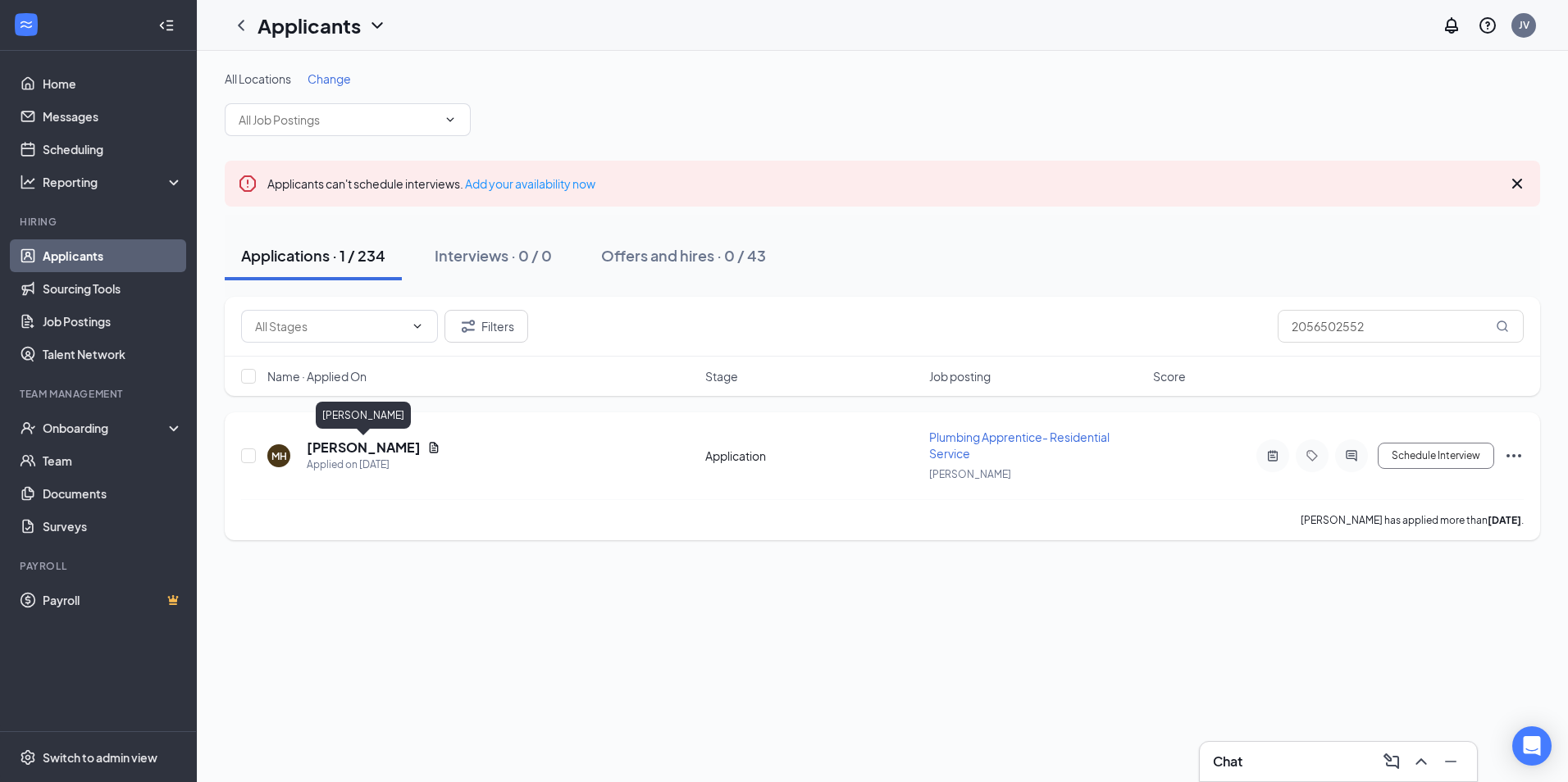
click at [357, 443] on h5 "[PERSON_NAME]" at bounding box center [363, 447] width 114 height 18
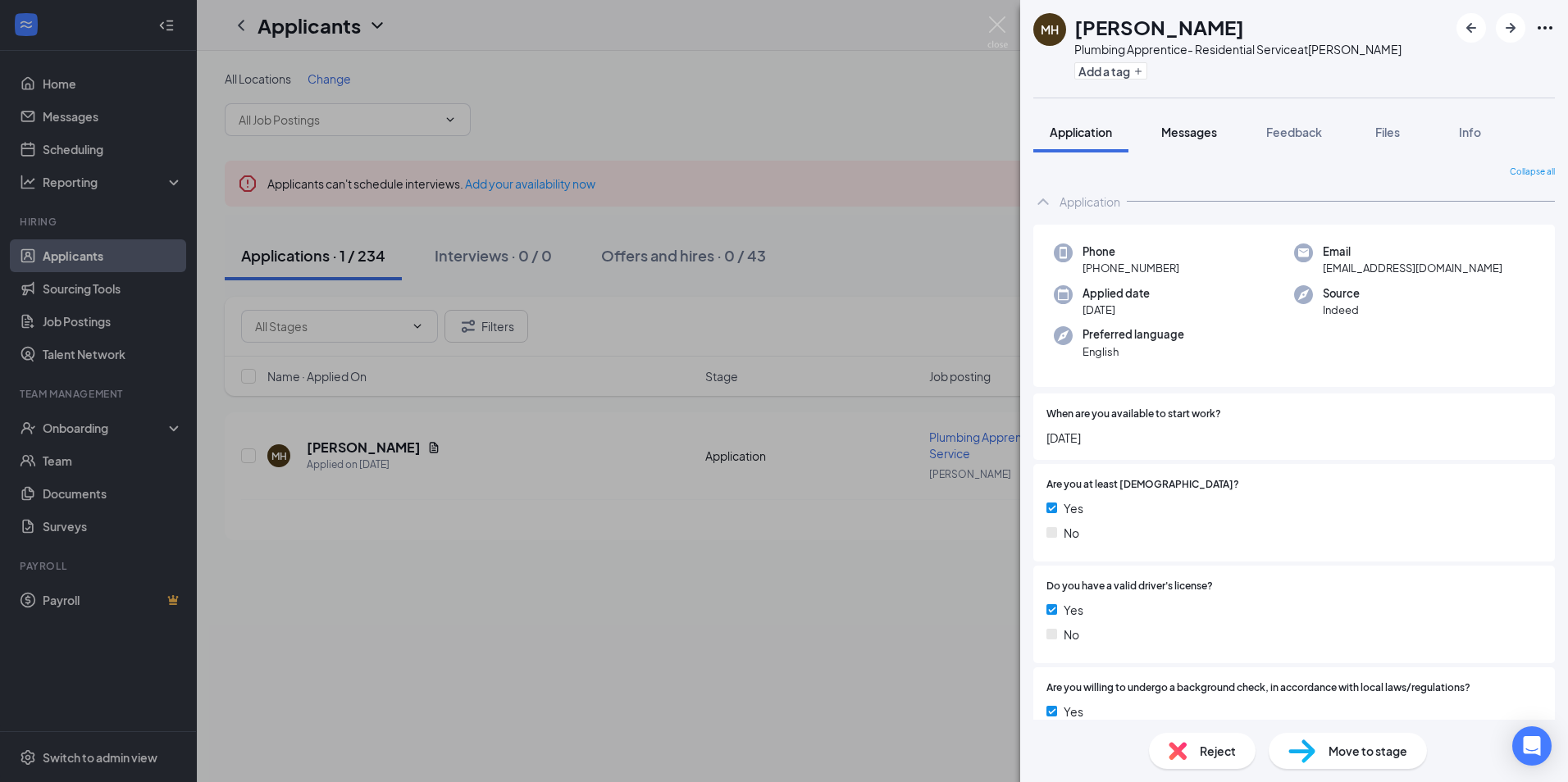
click at [1195, 128] on span "Messages" at bounding box center [1188, 132] width 56 height 15
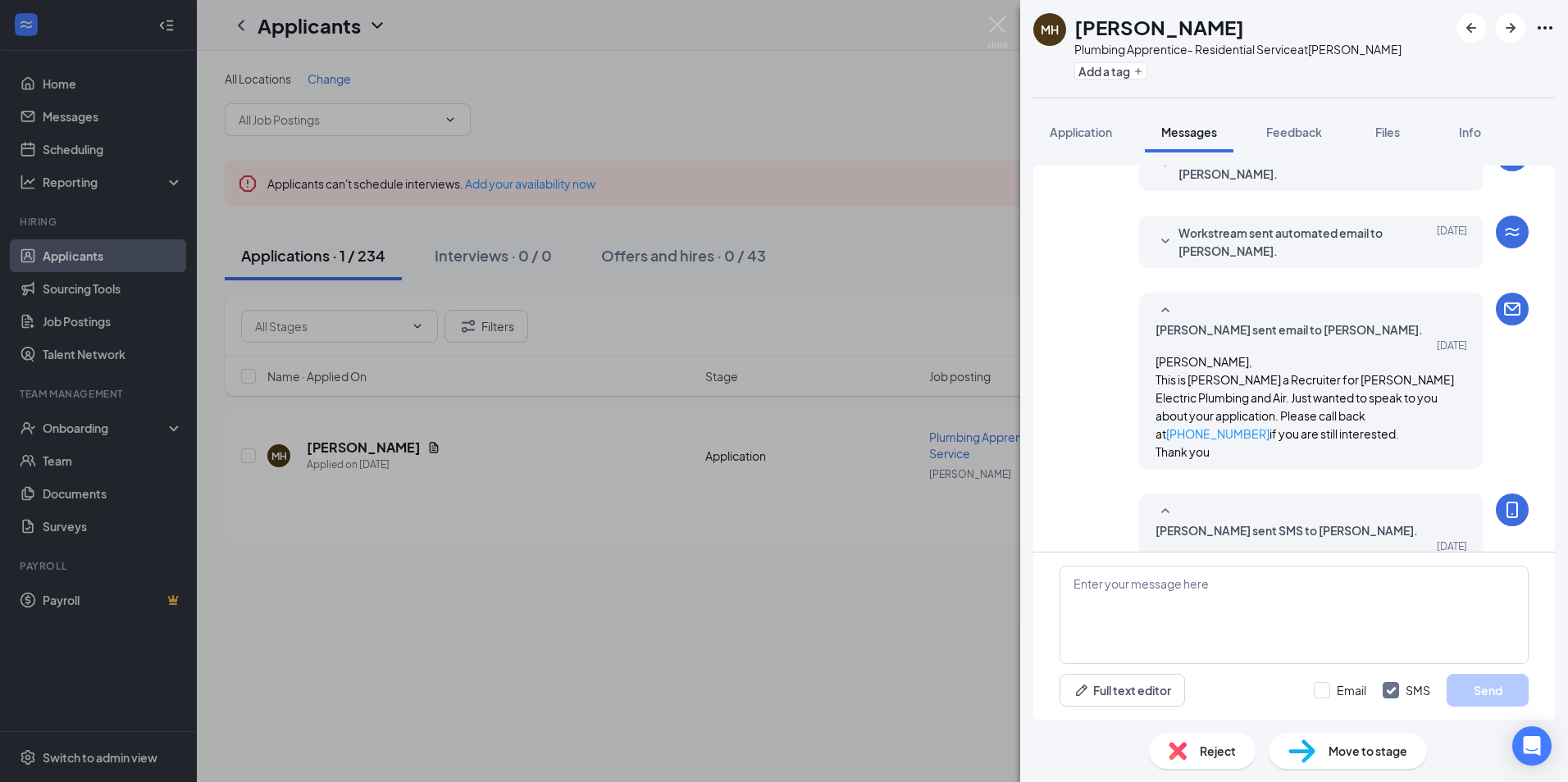
scroll to position [206, 0]
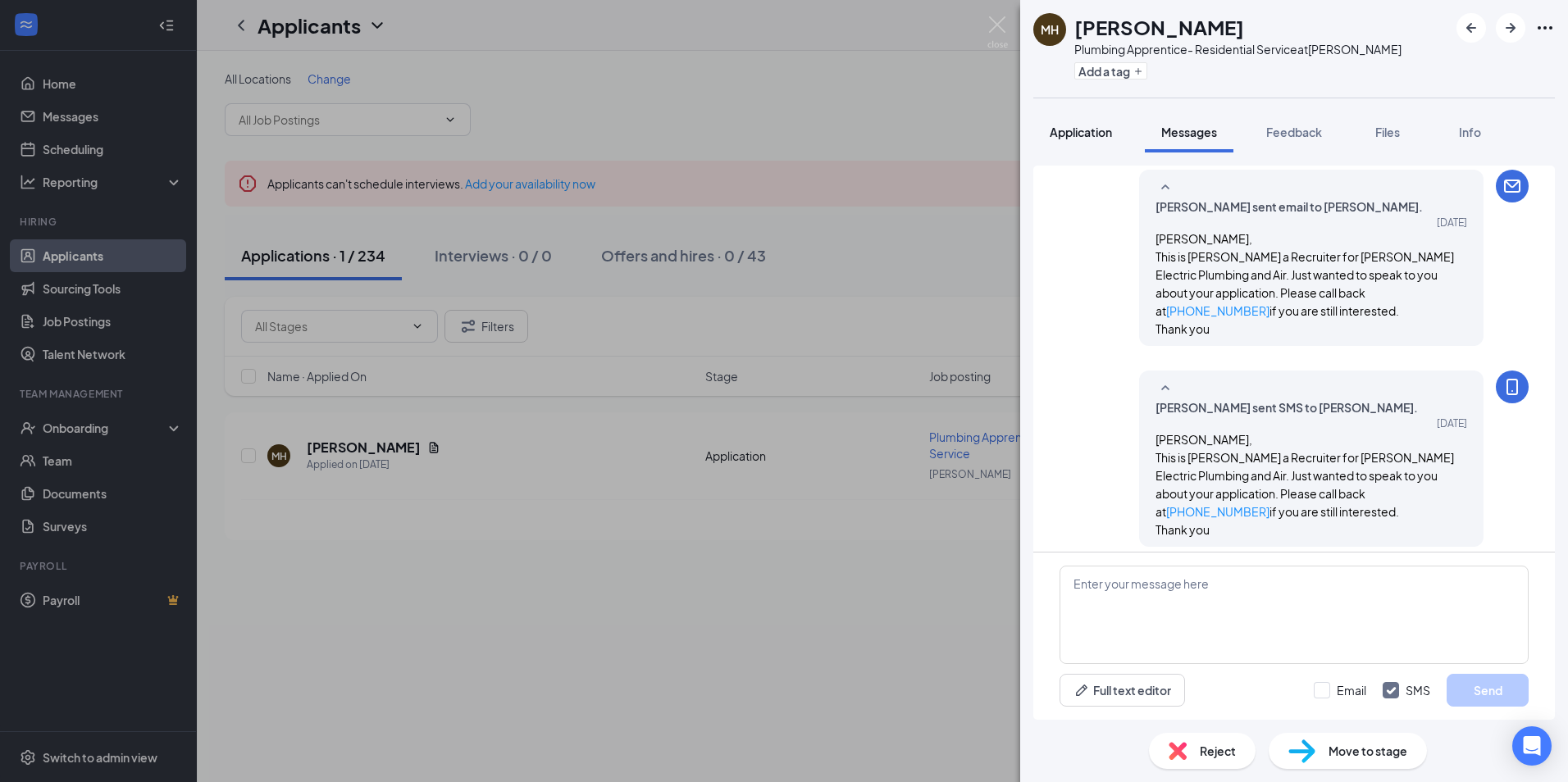
click at [1076, 128] on span "Application" at bounding box center [1080, 132] width 62 height 15
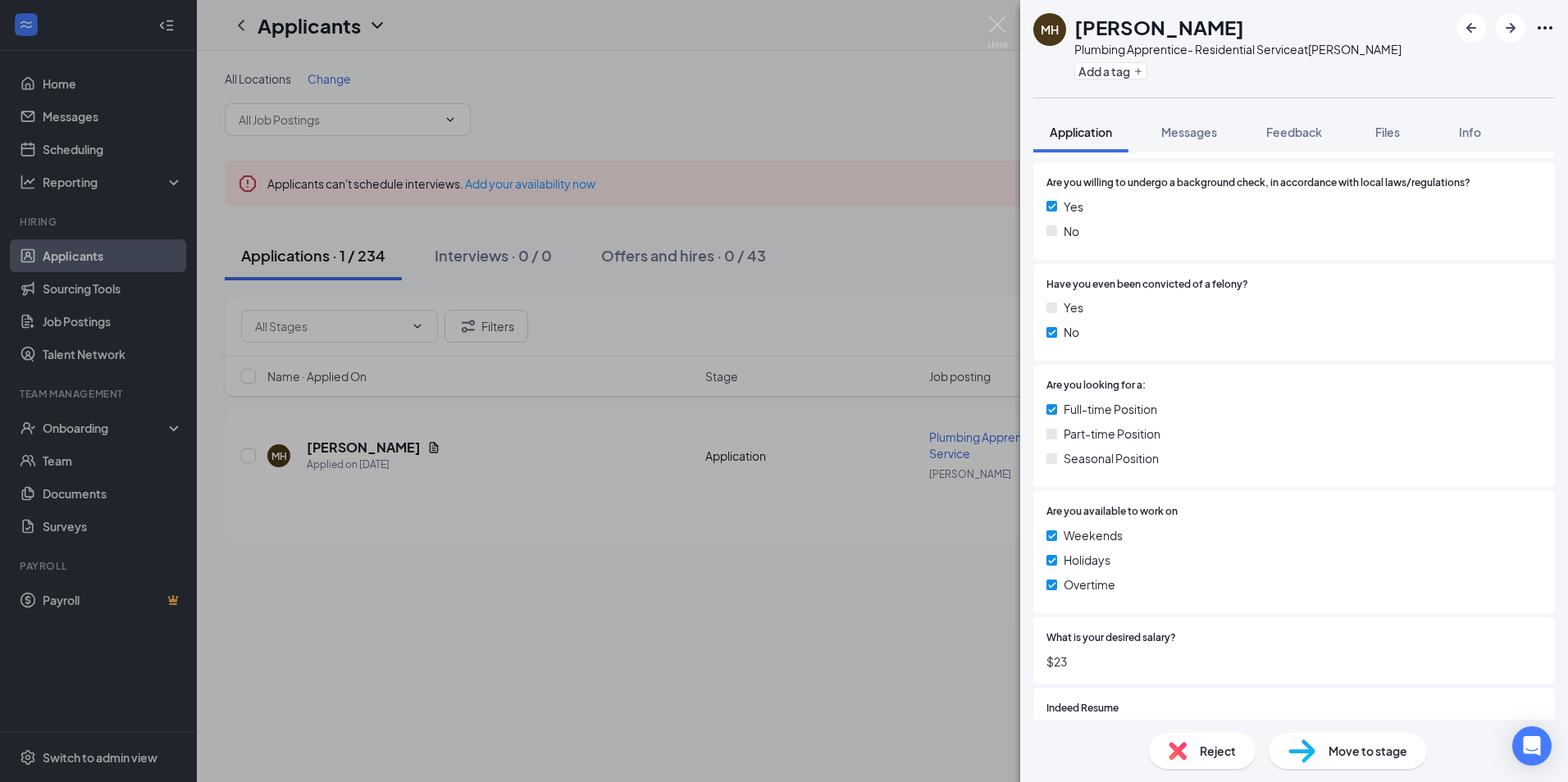
scroll to position [671, 0]
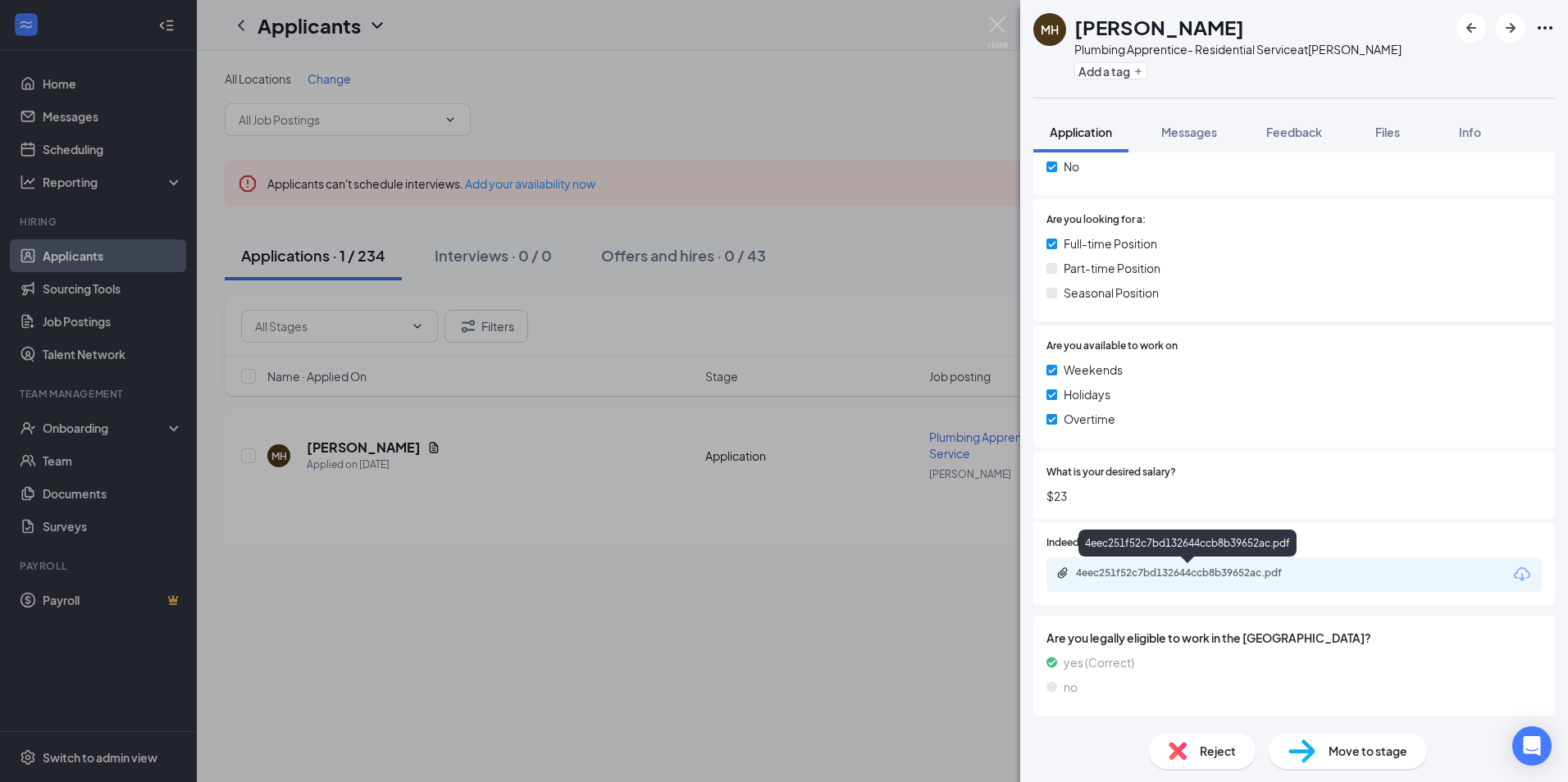
click at [1191, 577] on div "4eec251f52c7bd132644ccb8b39652ac.pdf" at bounding box center [1191, 572] width 229 height 13
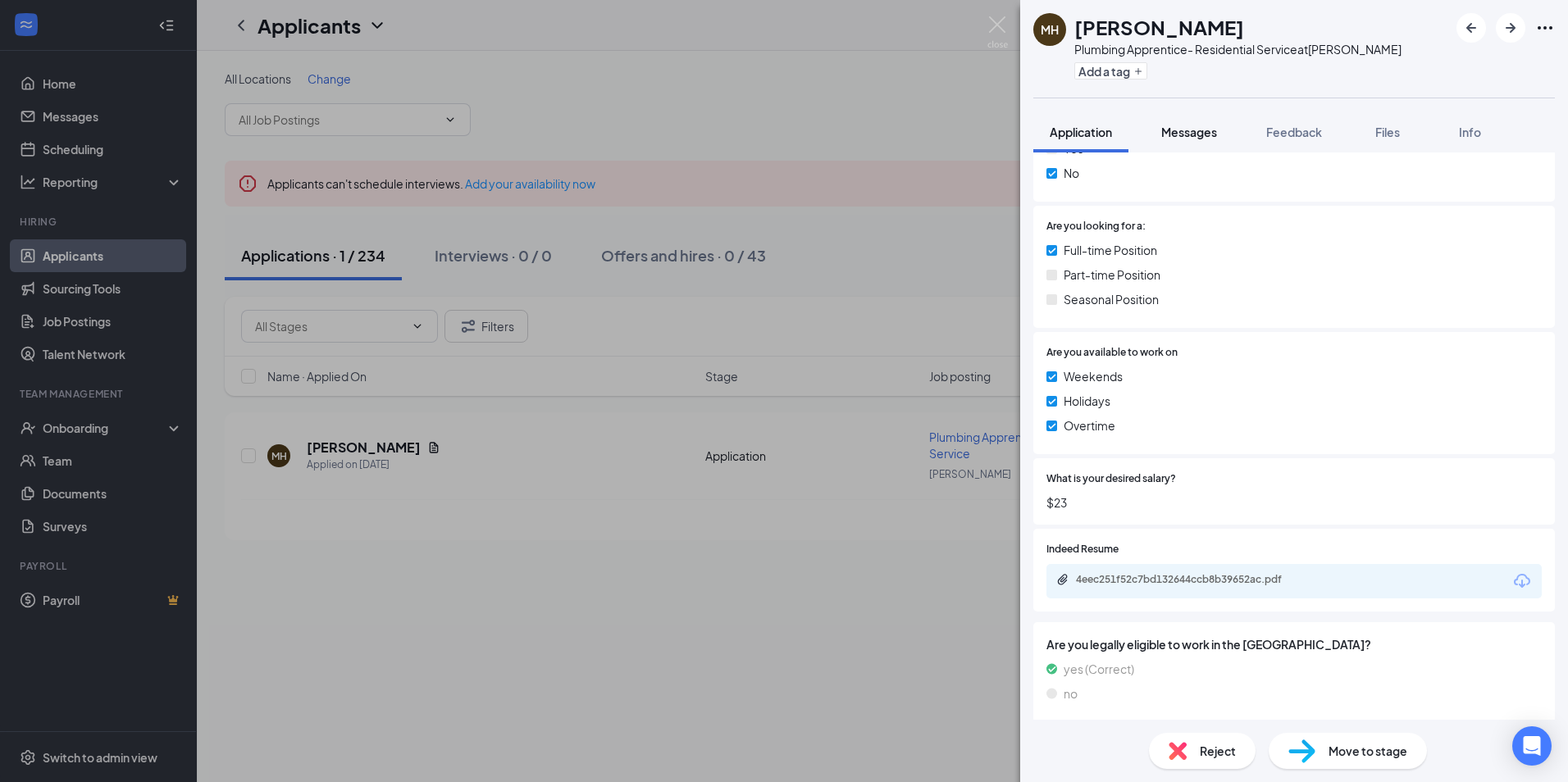
click at [1206, 135] on span "Messages" at bounding box center [1188, 132] width 56 height 15
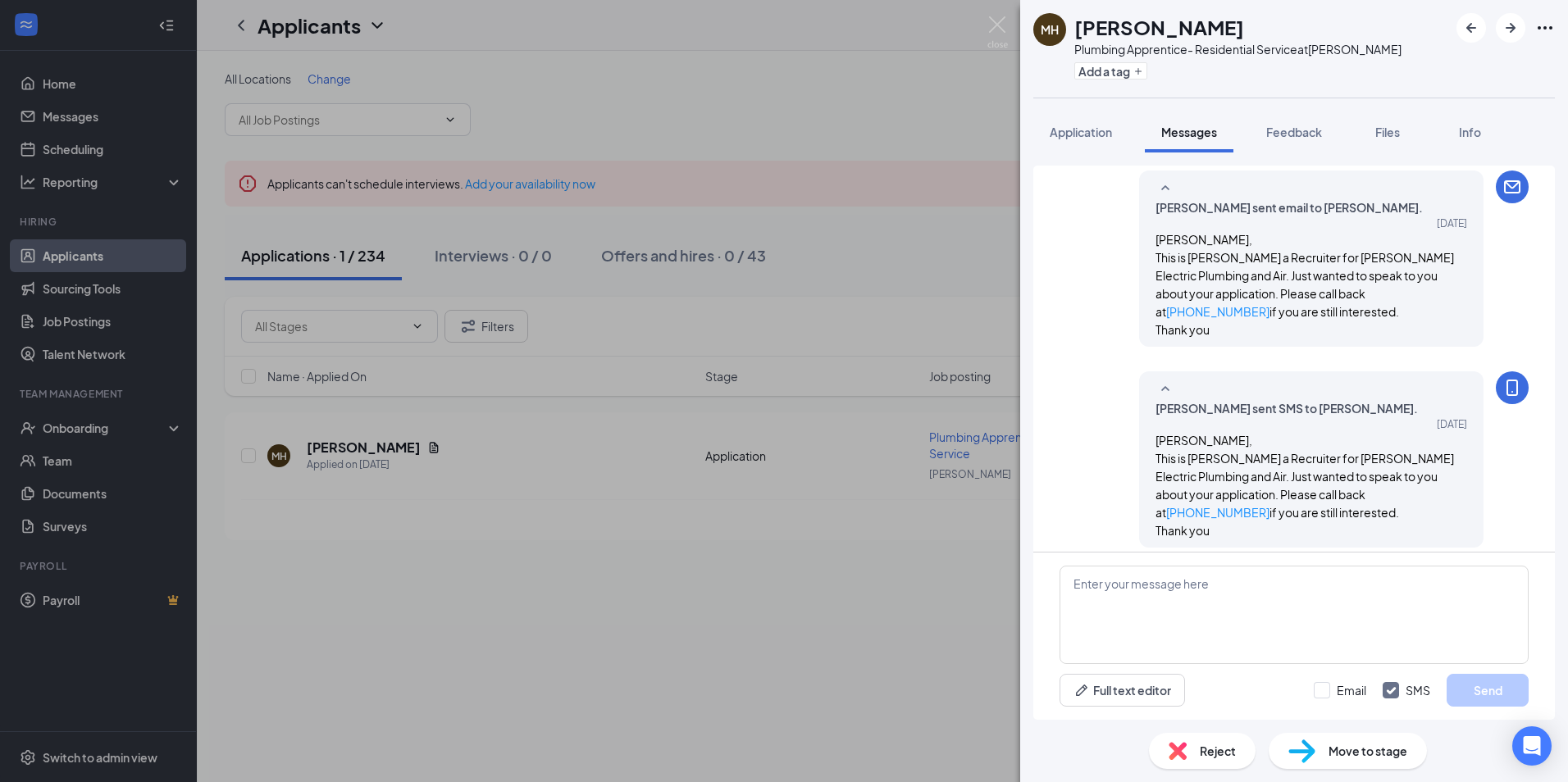
scroll to position [206, 0]
click at [1286, 128] on span "Feedback" at bounding box center [1293, 132] width 56 height 15
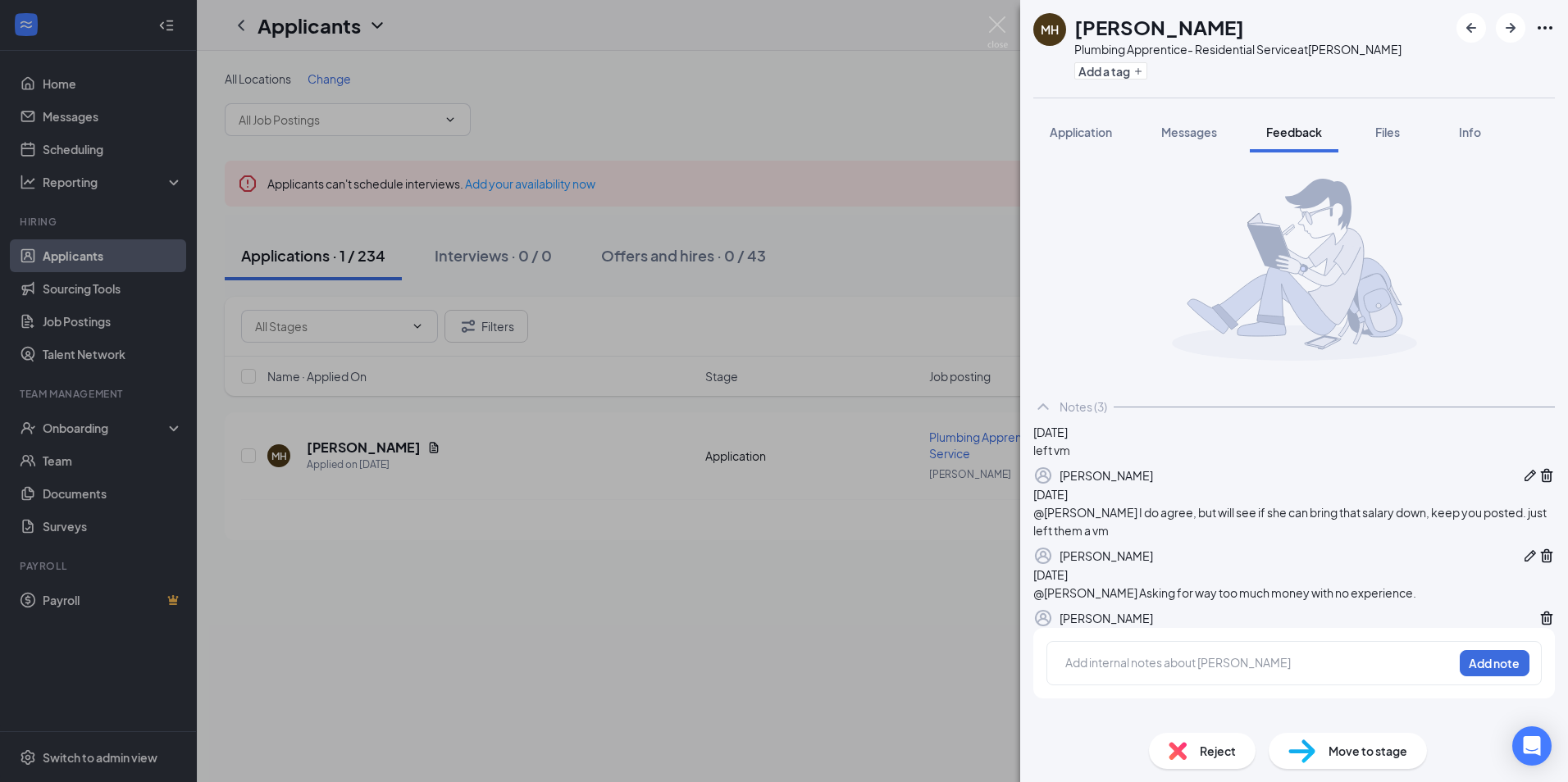
scroll to position [128, 0]
click at [1087, 126] on span "Application" at bounding box center [1080, 132] width 62 height 15
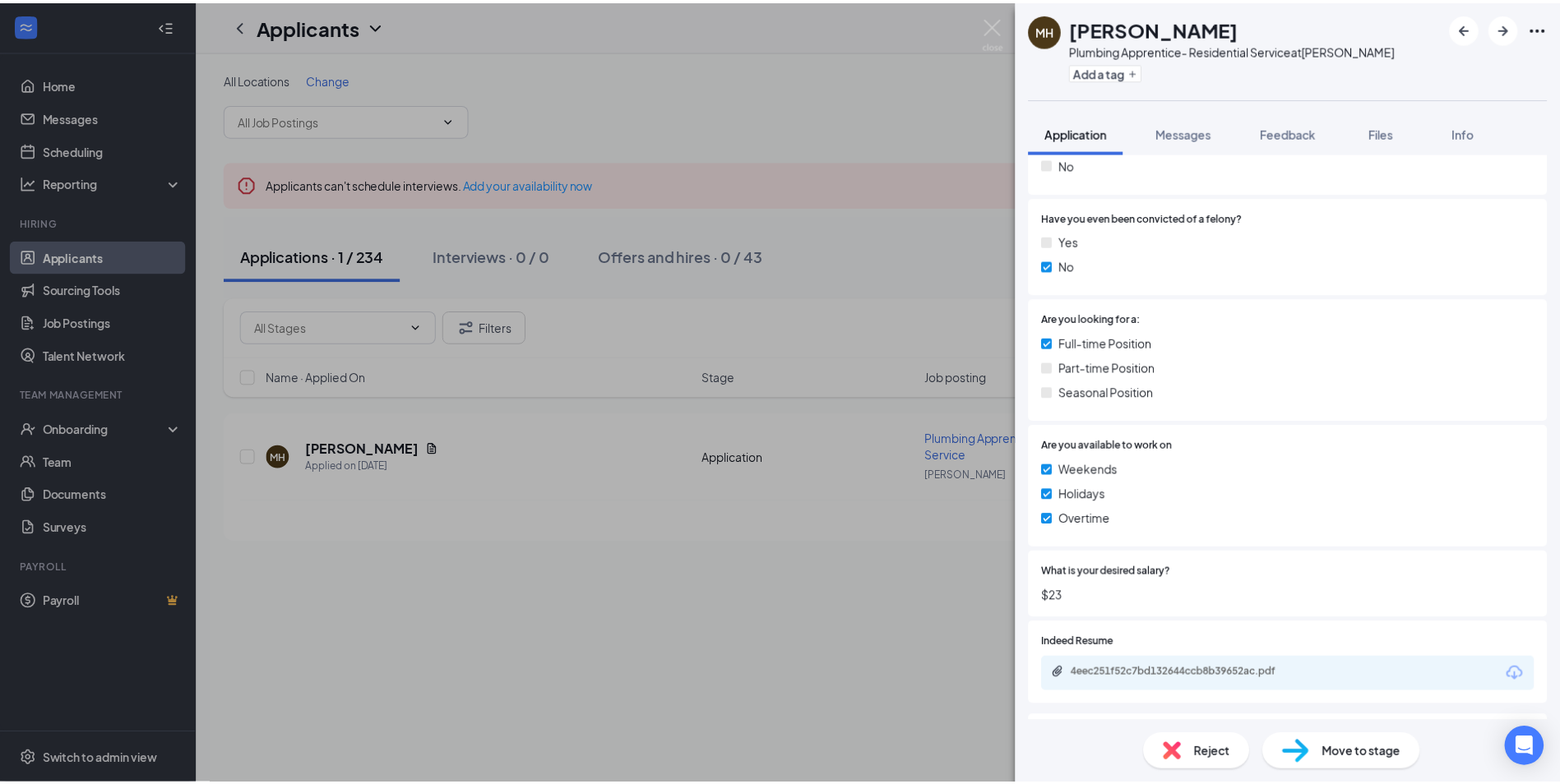
scroll to position [576, 0]
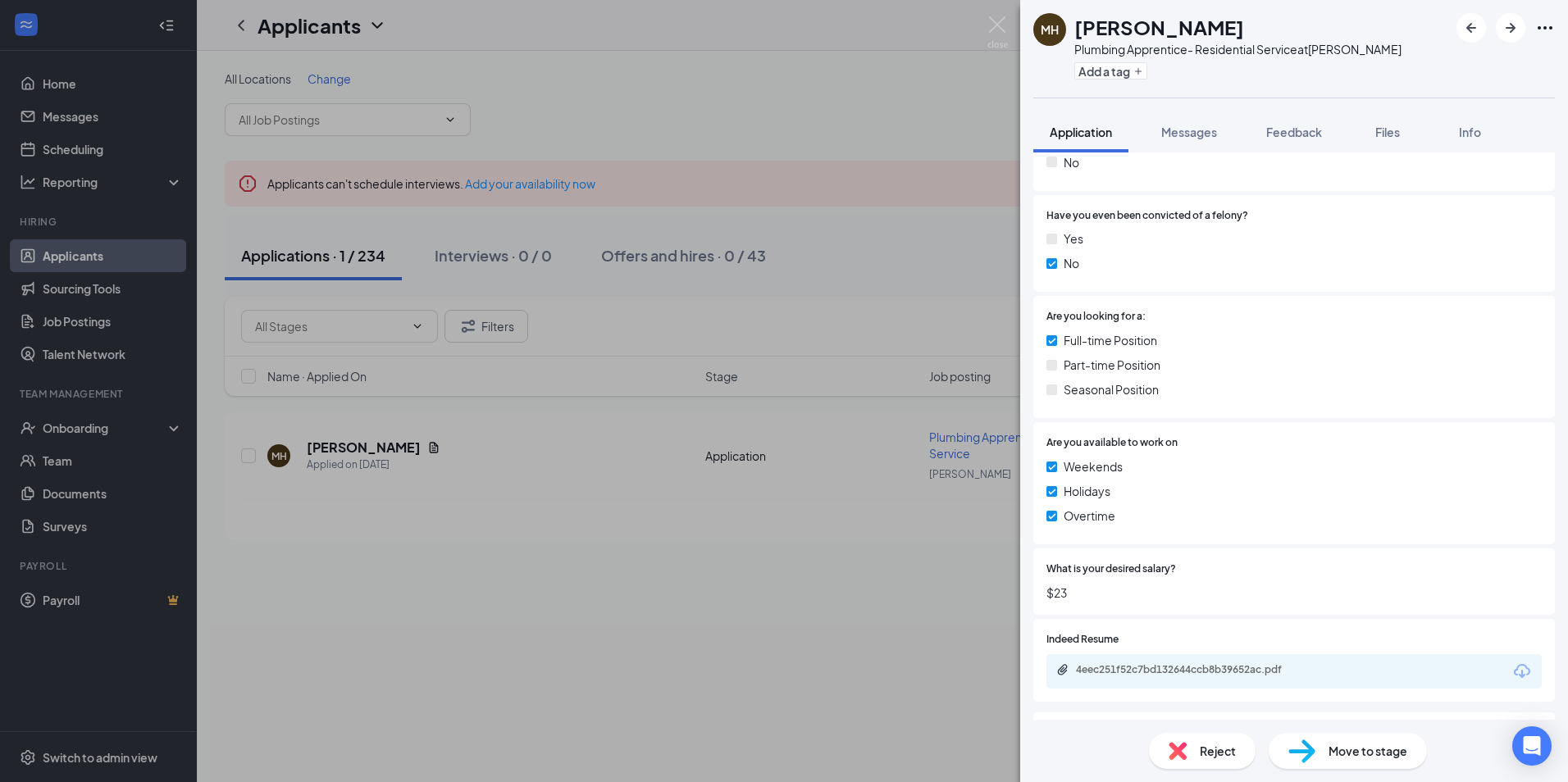
click at [839, 273] on div "MH [PERSON_NAME] Plumbing Apprentice- Residential Service at [GEOGRAPHIC_DATA] …" at bounding box center [784, 391] width 1568 height 782
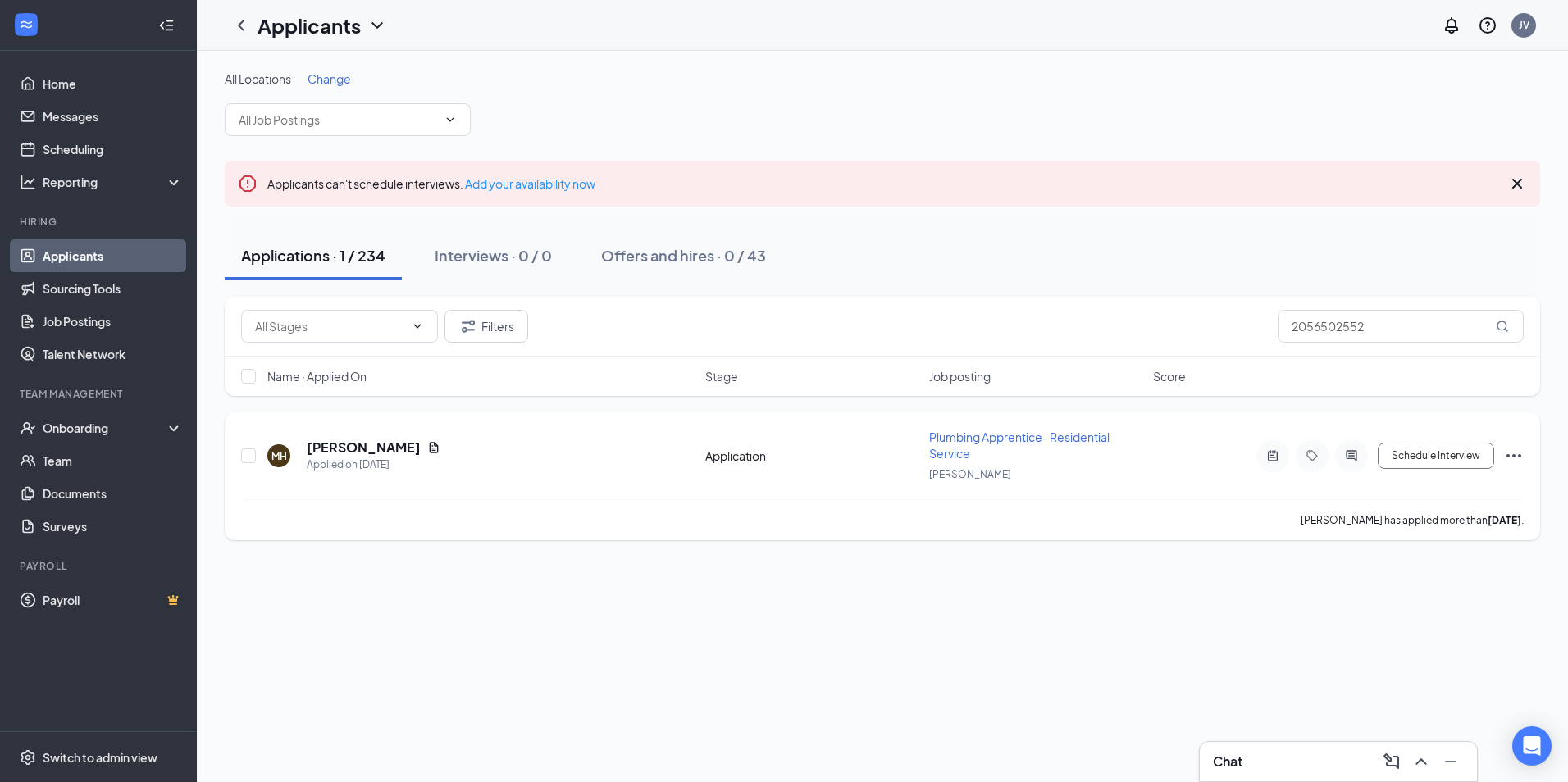
click at [977, 432] on span "Plumbing Apprentice- Residential Service" at bounding box center [1019, 445] width 180 height 31
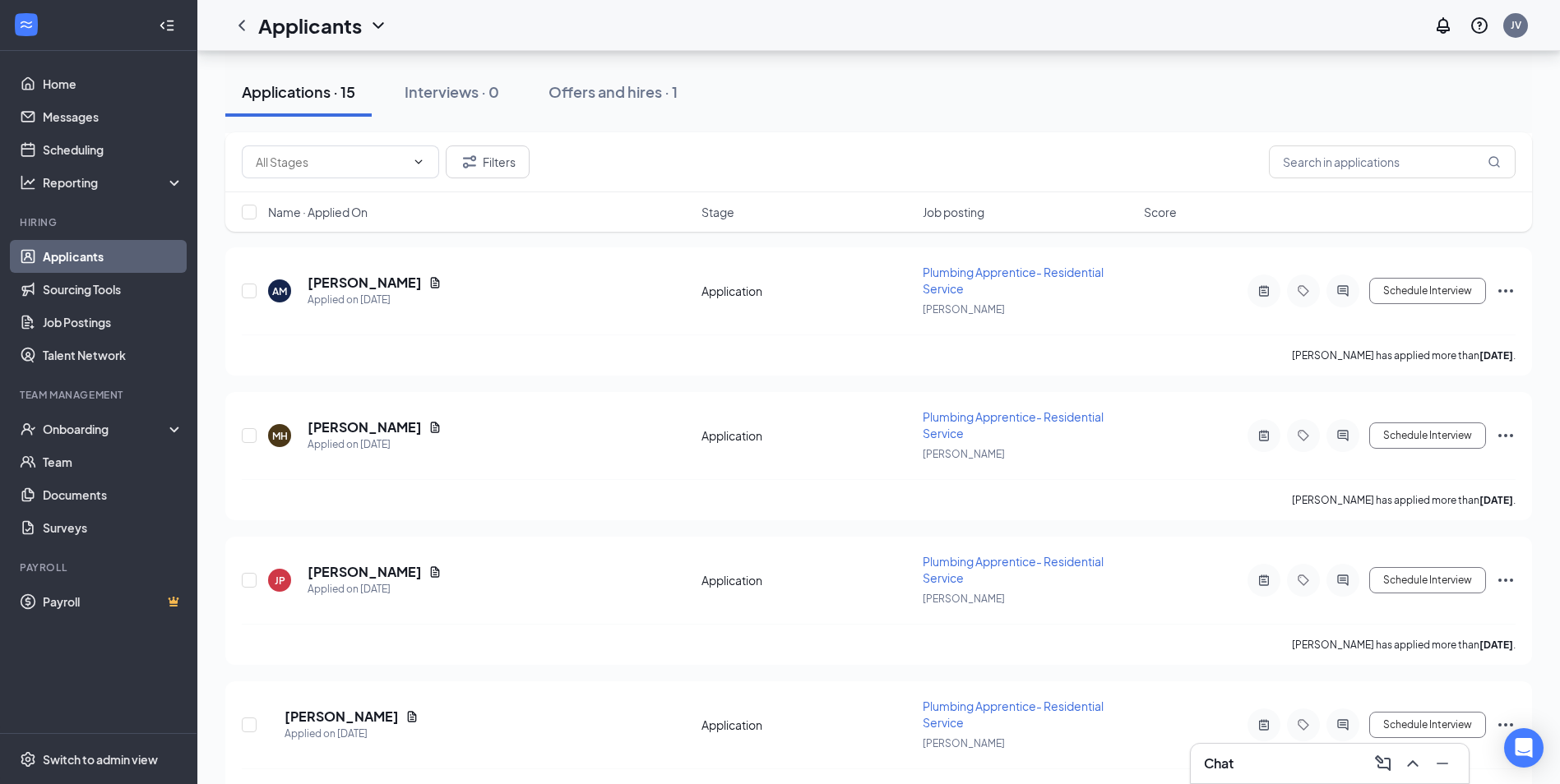
scroll to position [493, 0]
